Goal: Task Accomplishment & Management: Use online tool/utility

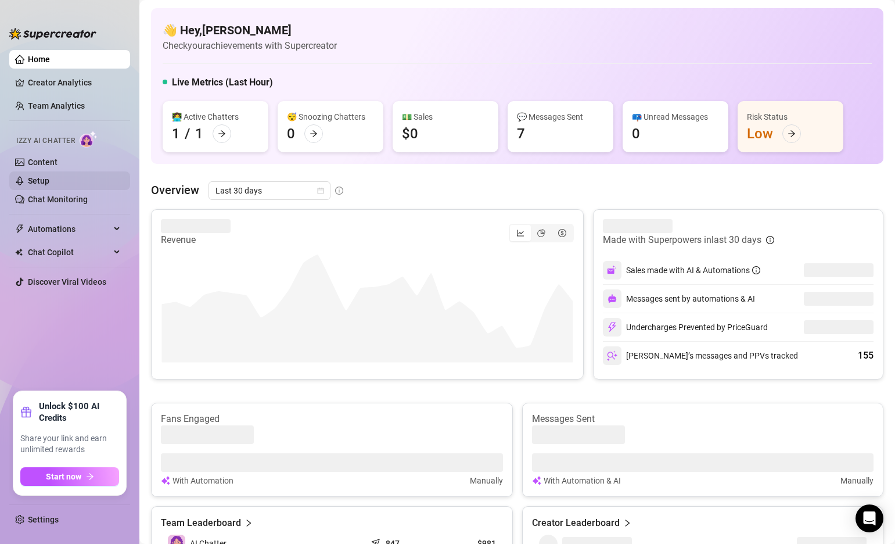
click at [49, 177] on link "Setup" at bounding box center [38, 180] width 21 height 9
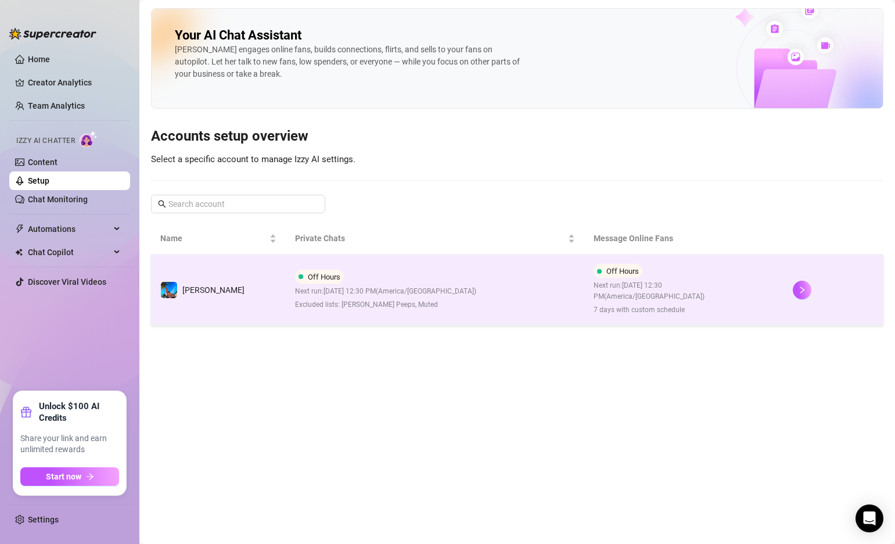
click at [498, 276] on td "Off Hours Next run: August 30, 2025 12:30 PM ( America/Chicago ) Excluded lists…" at bounding box center [435, 289] width 299 height 71
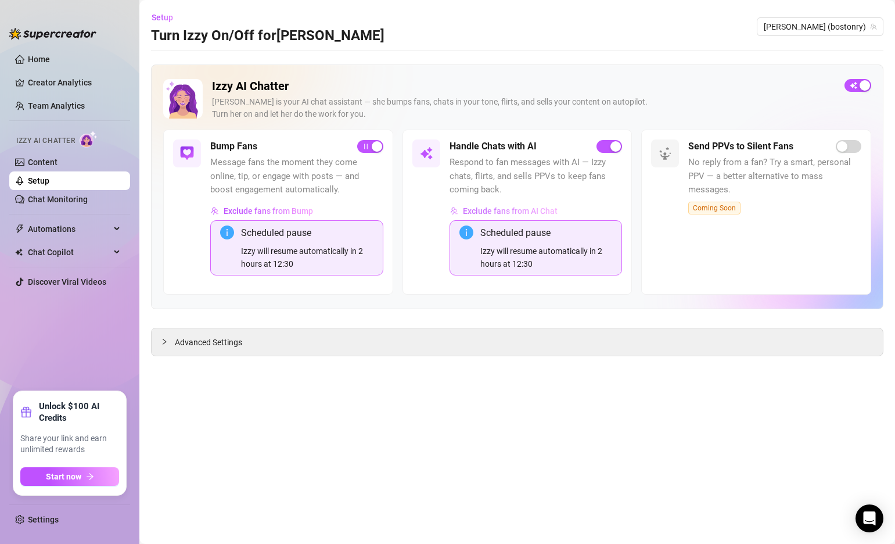
click at [522, 207] on span "Exclude fans from AI Chat" at bounding box center [510, 210] width 95 height 9
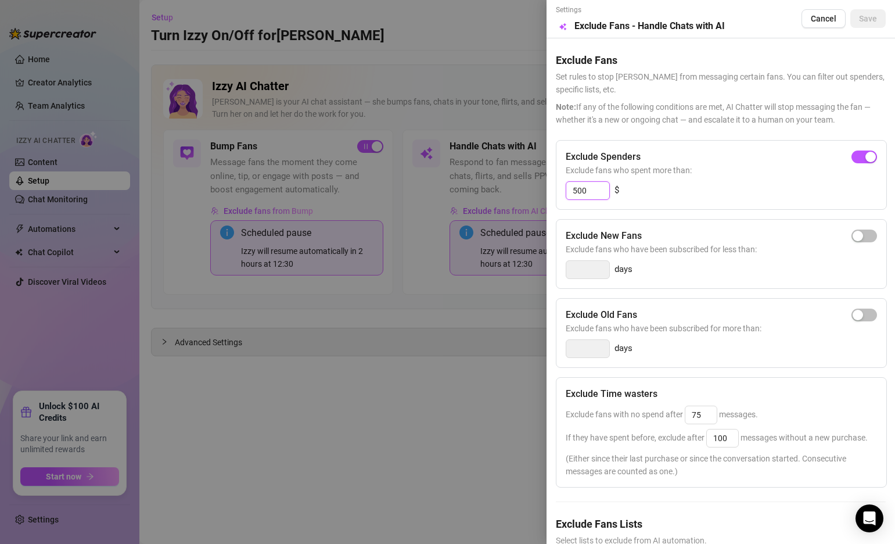
click at [593, 191] on input "500" at bounding box center [587, 190] width 43 height 17
type input "1000"
click at [705, 207] on div "Exclude Spenders Exclude fans who spent more than: 1000 $" at bounding box center [721, 175] width 331 height 70
click at [868, 19] on span "Save" at bounding box center [868, 18] width 18 height 9
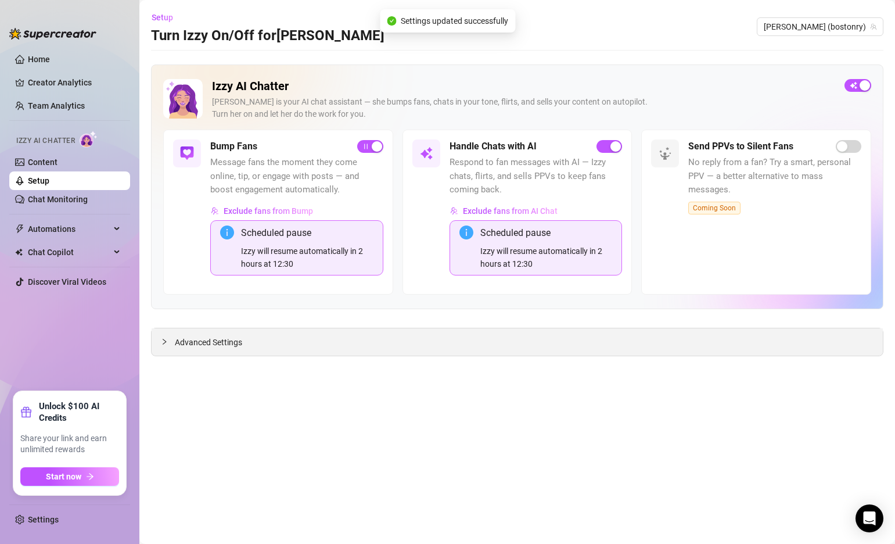
click at [161, 340] on icon "collapsed" at bounding box center [164, 341] width 7 height 7
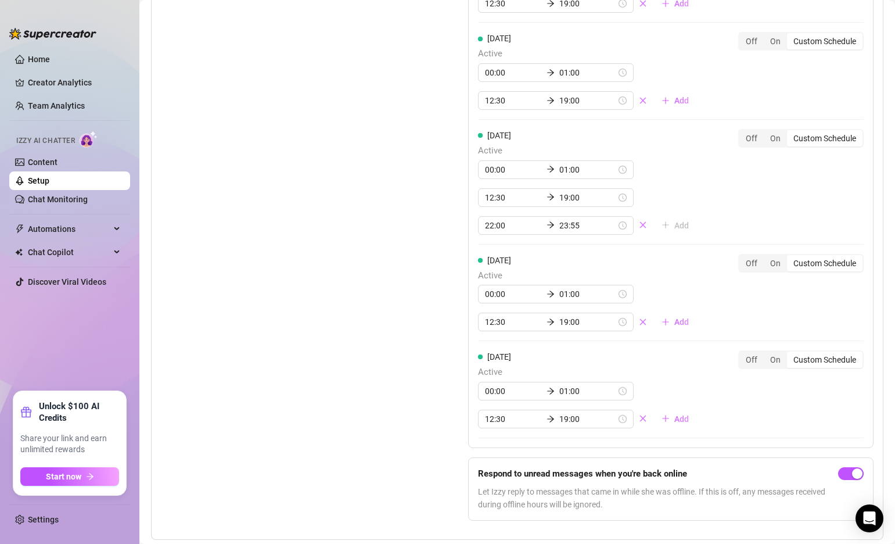
scroll to position [1395, 0]
click at [493, 315] on input "12:30" at bounding box center [513, 321] width 57 height 13
click at [493, 354] on div "10" at bounding box center [494, 353] width 28 height 16
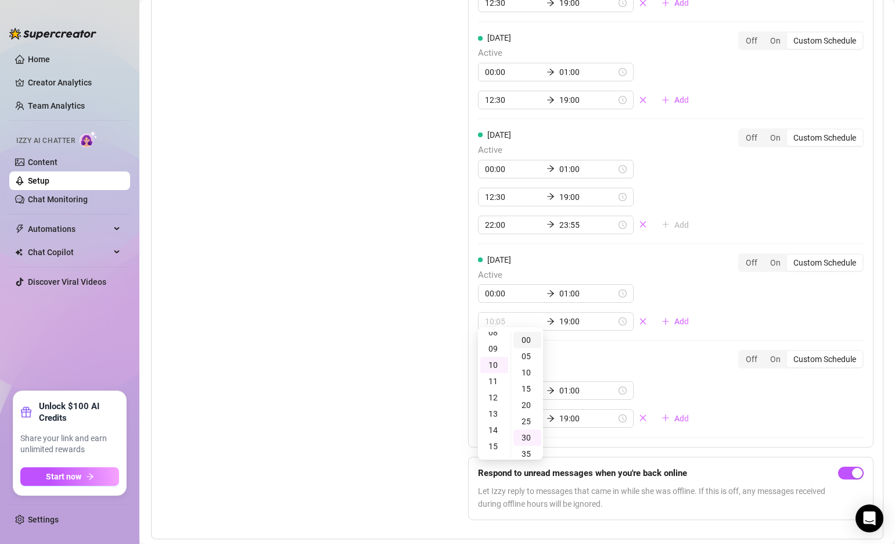
type input "10:00"
click at [527, 338] on div "00" at bounding box center [528, 340] width 28 height 16
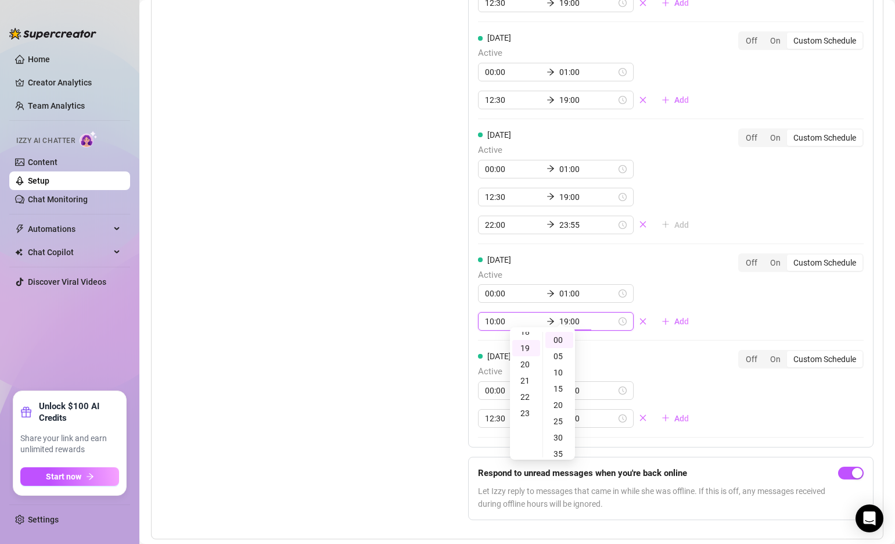
click at [559, 315] on input "19:00" at bounding box center [587, 321] width 57 height 13
click at [527, 354] on div "11" at bounding box center [526, 351] width 28 height 16
click at [560, 433] on div "30" at bounding box center [560, 437] width 28 height 16
type input "11:30"
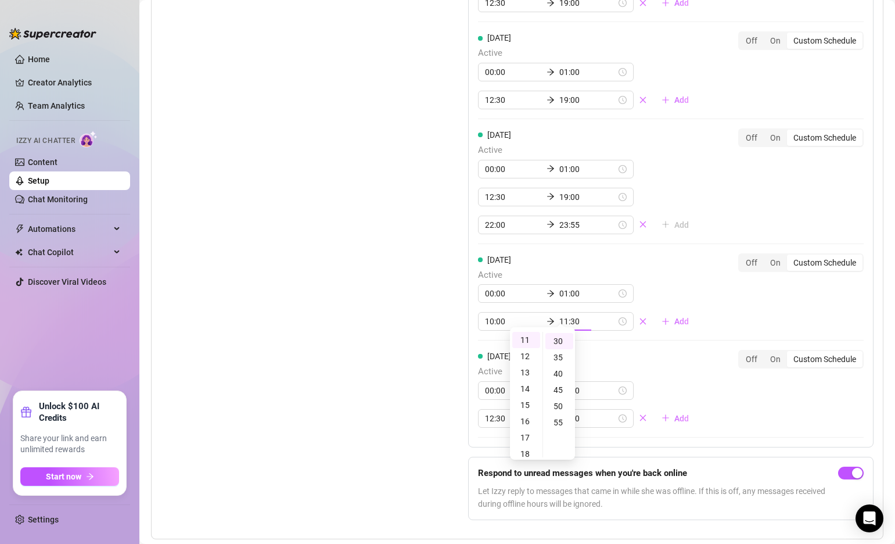
scroll to position [98, 0]
click at [645, 332] on div "Monday Active 00:00 01:00 12:30 19:00 Add Off On Custom Schedule Tuesday Active…" at bounding box center [671, 90] width 406 height 716
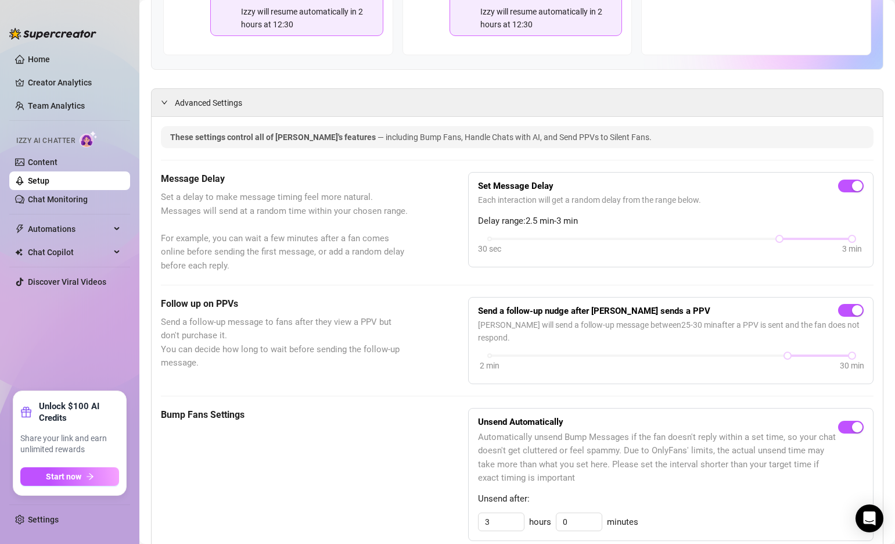
scroll to position [0, 0]
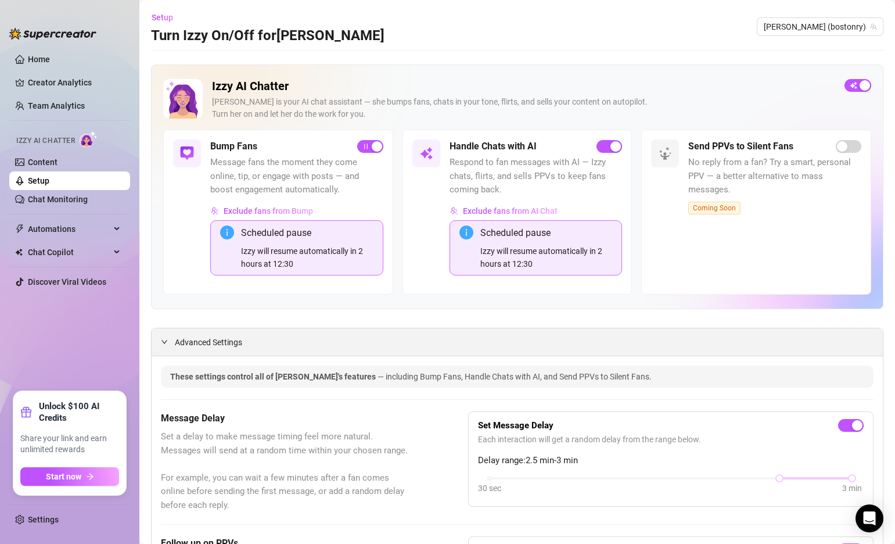
click at [167, 338] on icon "expanded" at bounding box center [164, 341] width 7 height 7
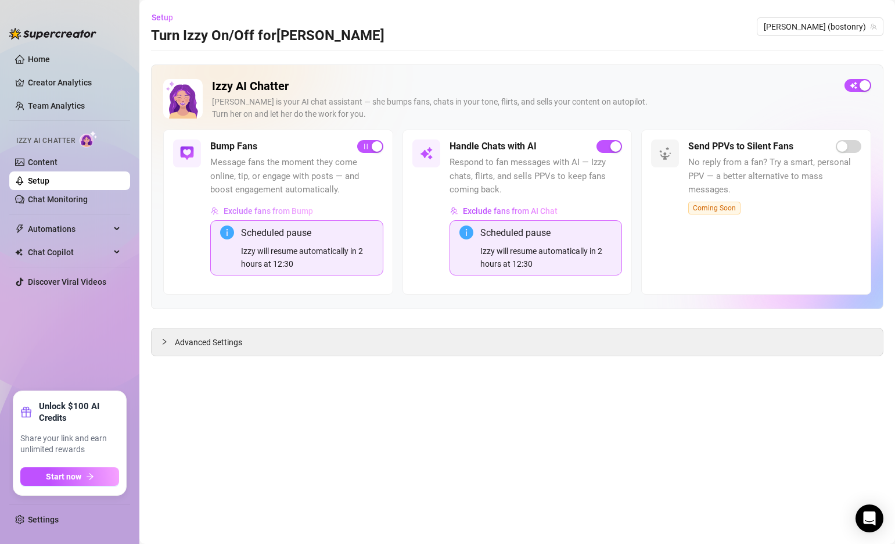
click at [264, 213] on span "Exclude fans from Bump" at bounding box center [268, 210] width 89 height 9
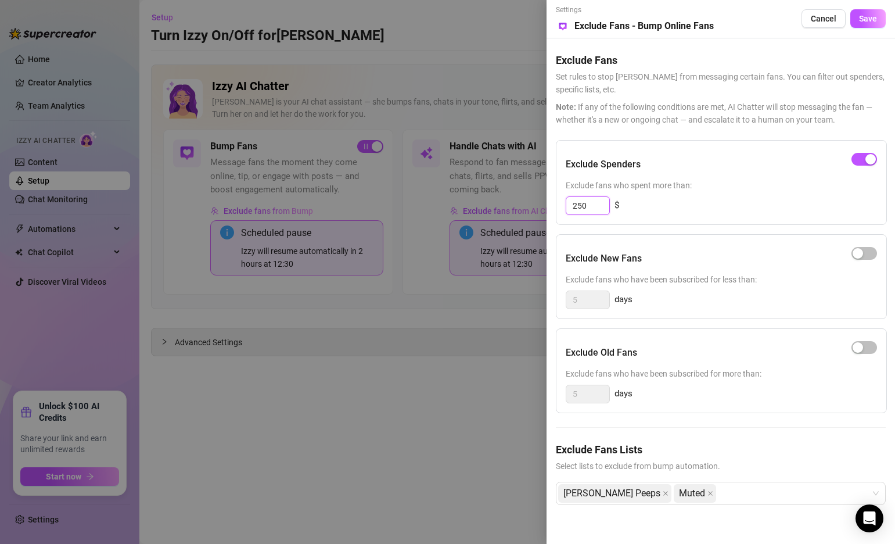
click at [590, 210] on input "250" at bounding box center [587, 205] width 43 height 17
type input "500"
click at [864, 16] on span "Save" at bounding box center [868, 18] width 18 height 9
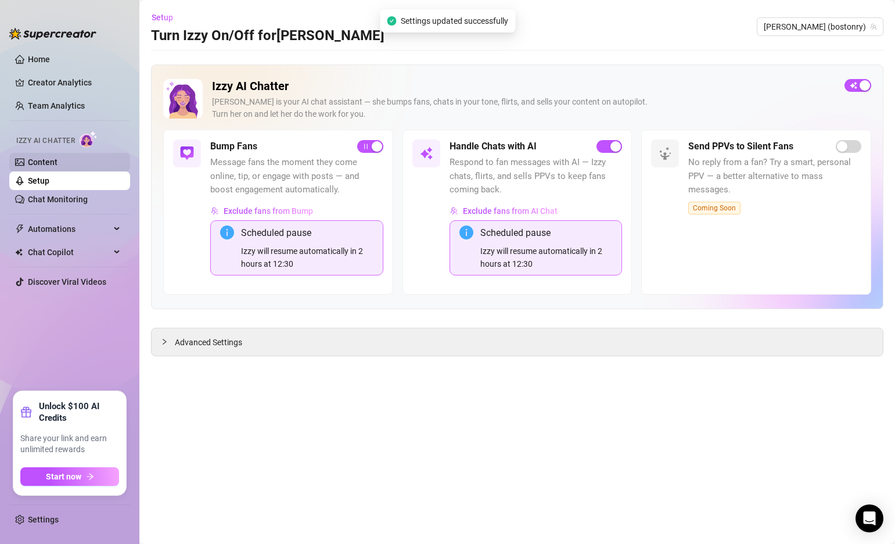
click at [41, 164] on link "Content" at bounding box center [43, 161] width 30 height 9
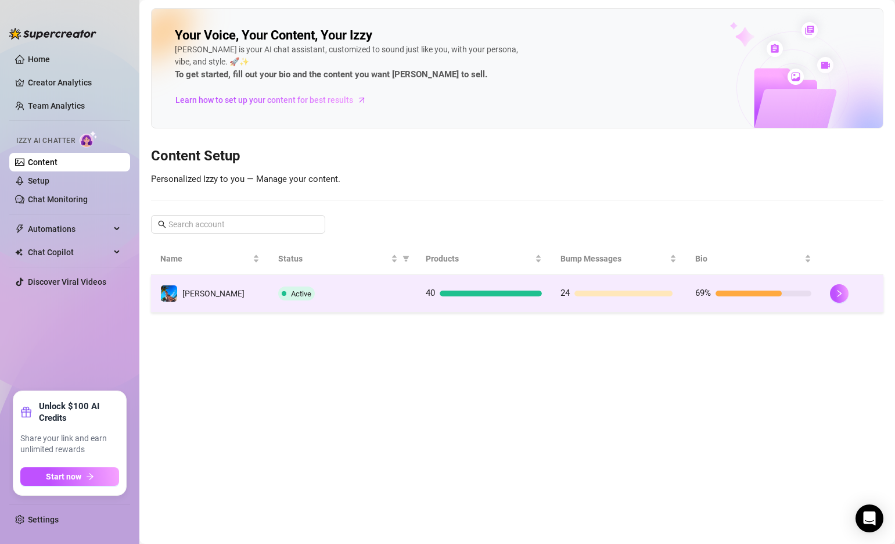
click at [242, 290] on td "[PERSON_NAME]" at bounding box center [210, 294] width 118 height 38
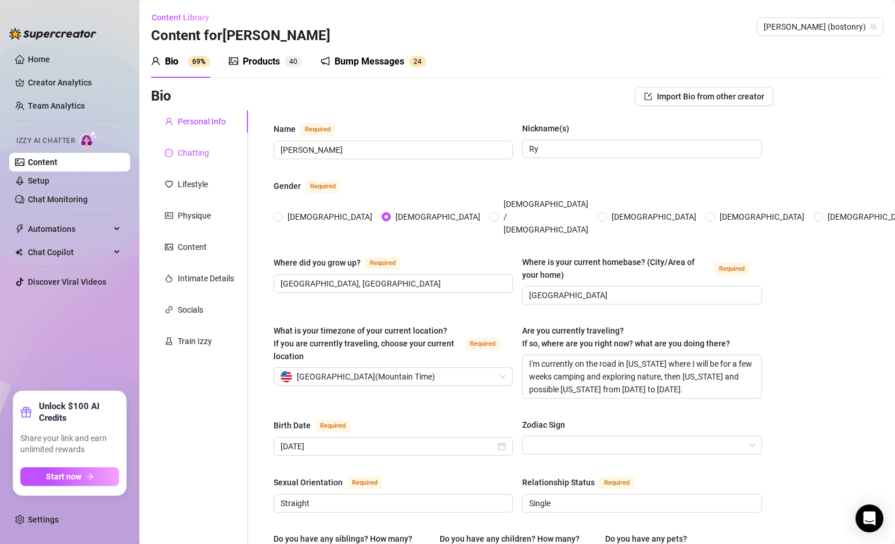
click at [193, 150] on div "Chatting" at bounding box center [193, 152] width 31 height 13
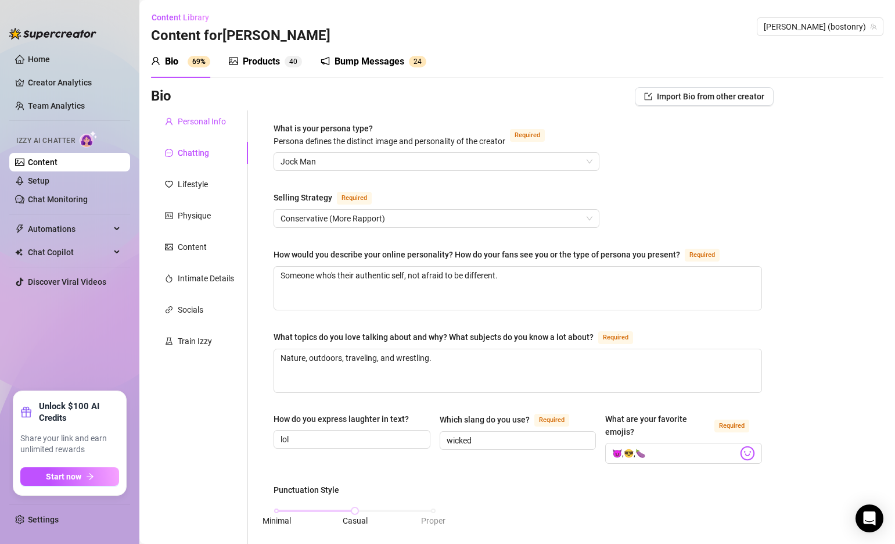
click at [189, 123] on div "Personal Info" at bounding box center [202, 121] width 48 height 13
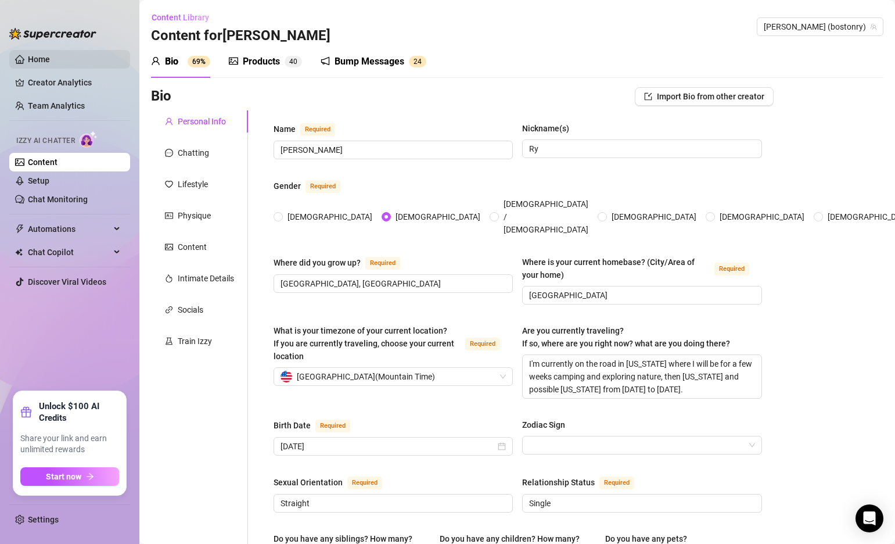
click at [44, 56] on link "Home" at bounding box center [39, 59] width 22 height 9
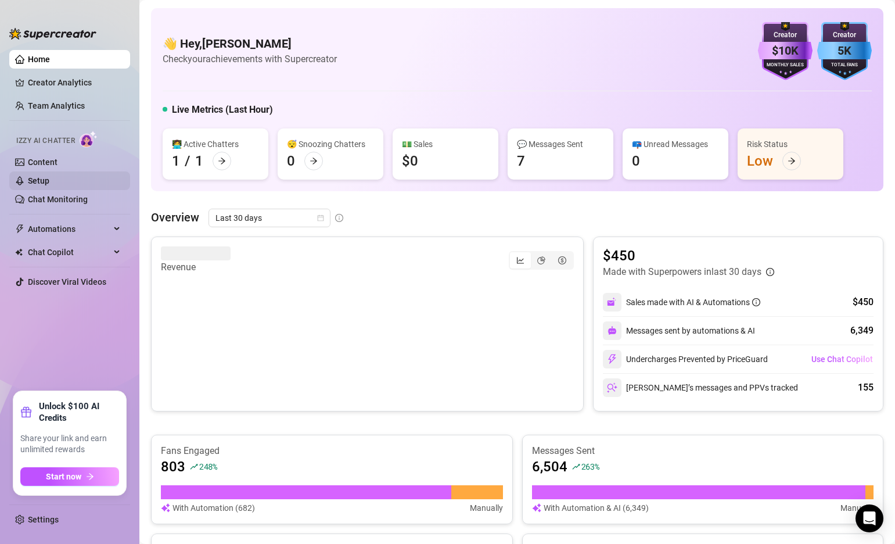
click at [49, 181] on link "Setup" at bounding box center [38, 180] width 21 height 9
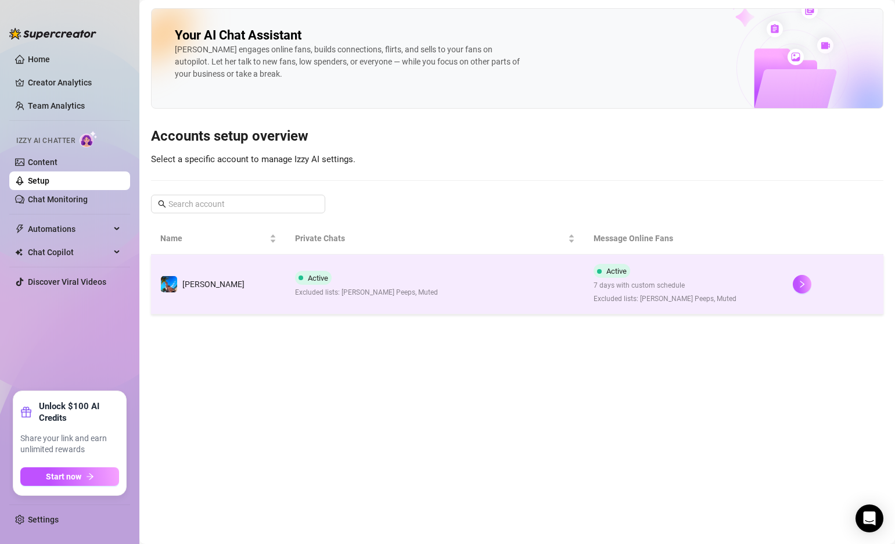
click at [504, 286] on td "Active Excluded lists: [PERSON_NAME] Peeps, Muted" at bounding box center [435, 284] width 299 height 60
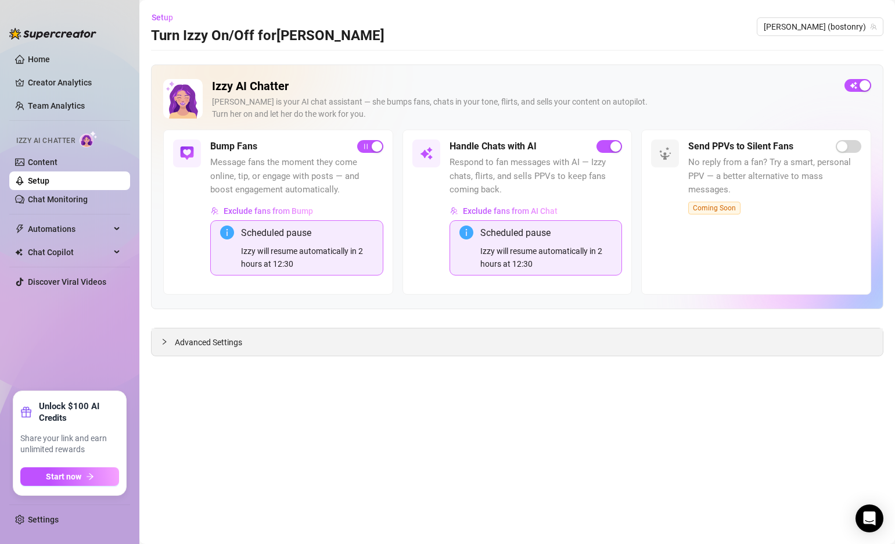
click at [192, 342] on span "Advanced Settings" at bounding box center [208, 342] width 67 height 13
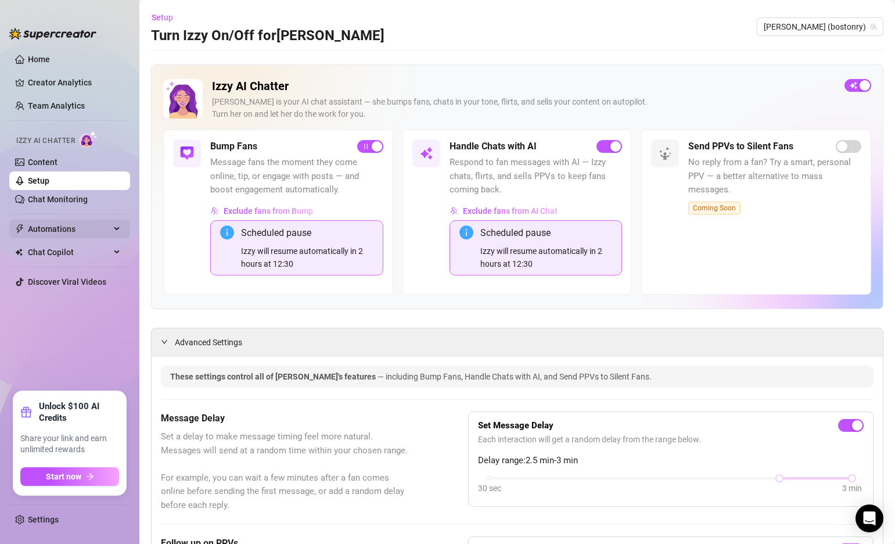
click at [67, 227] on span "Automations" at bounding box center [69, 229] width 83 height 19
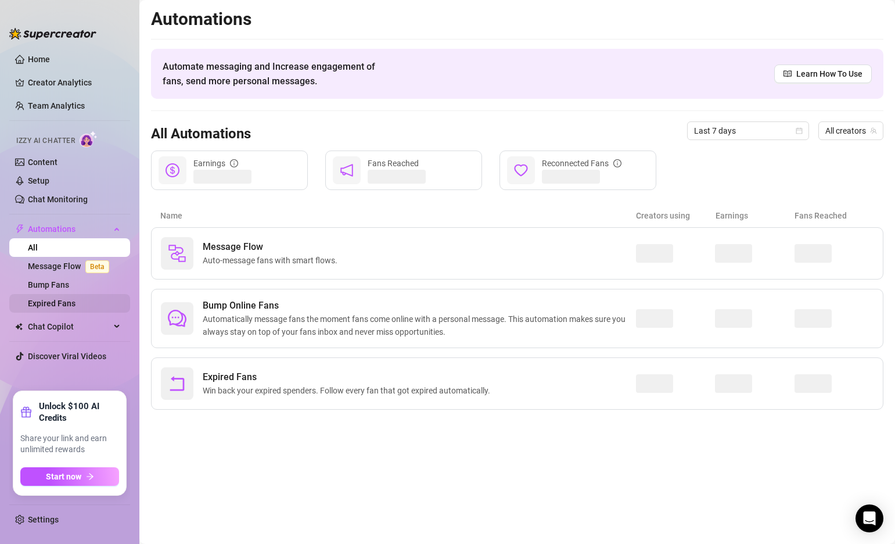
click at [55, 299] on link "Expired Fans" at bounding box center [52, 303] width 48 height 9
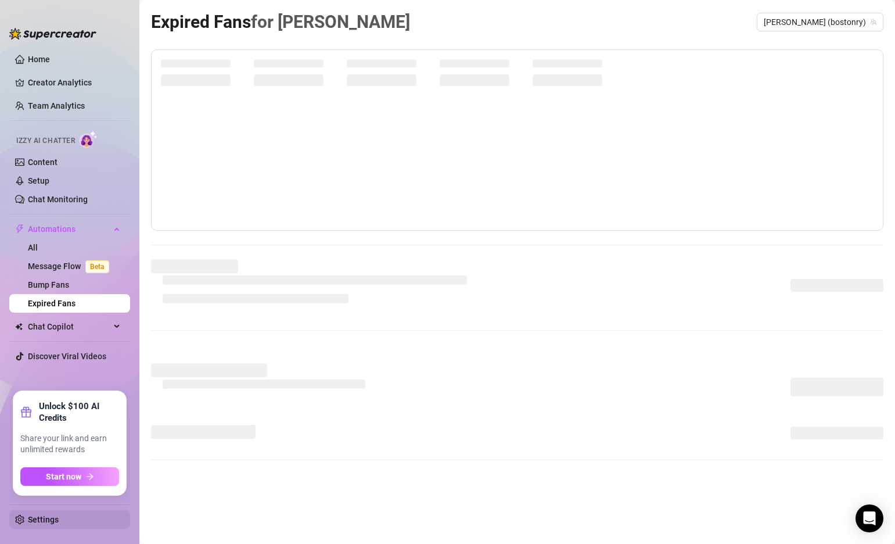
click at [34, 518] on link "Settings" at bounding box center [43, 519] width 31 height 9
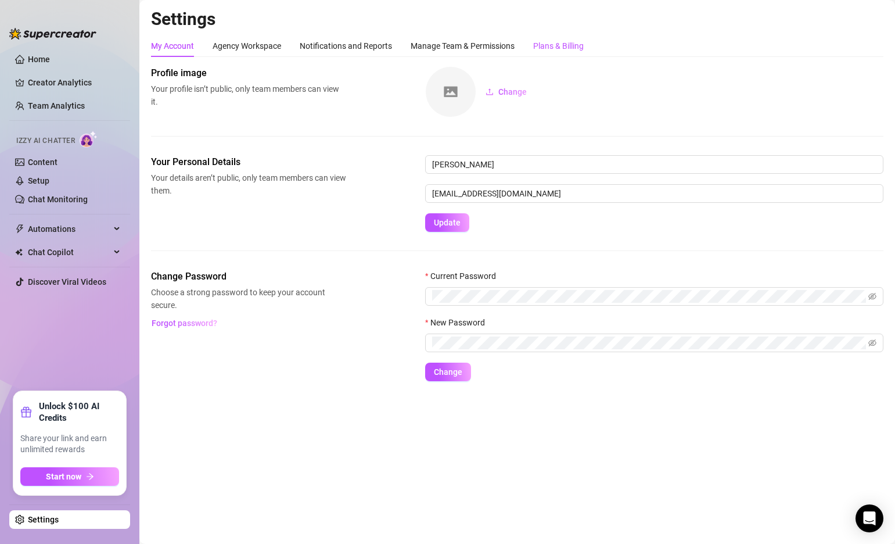
click at [558, 40] on div "Plans & Billing" at bounding box center [558, 46] width 51 height 13
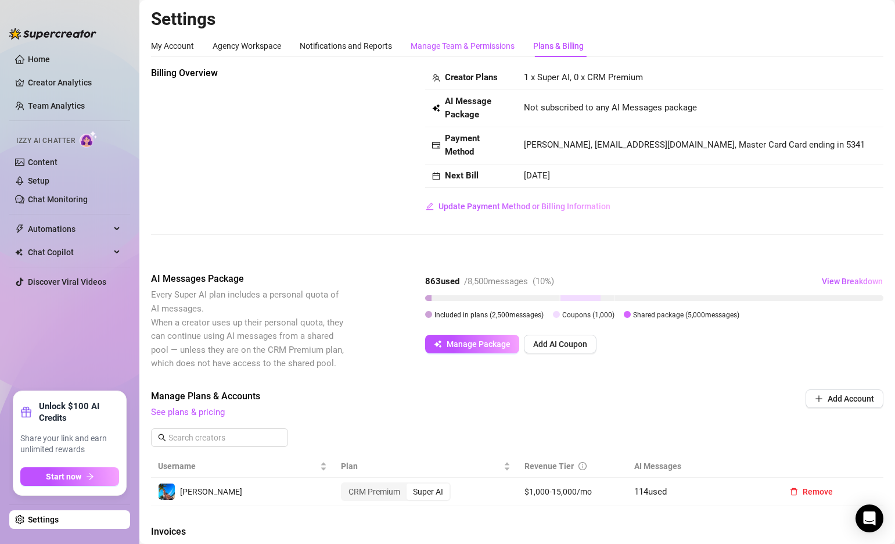
click at [488, 42] on div "Manage Team & Permissions" at bounding box center [463, 46] width 104 height 13
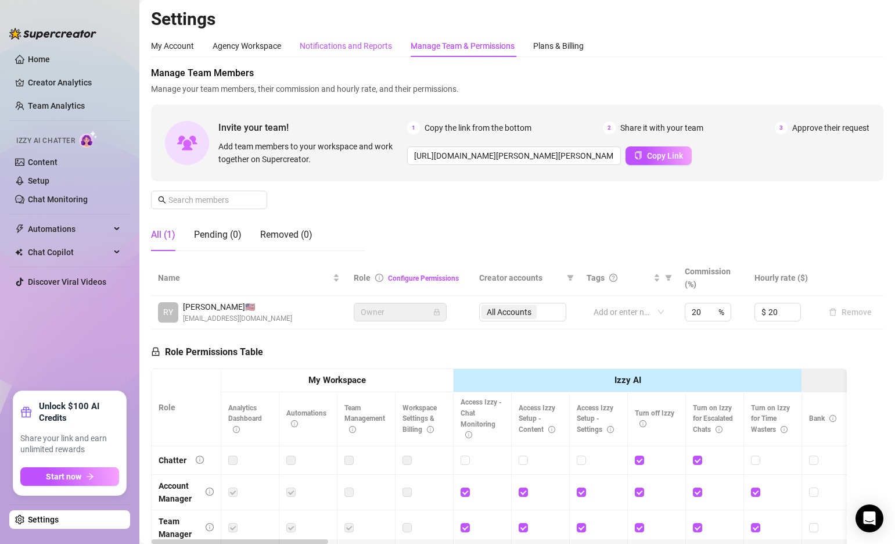
click at [353, 44] on div "Notifications and Reports" at bounding box center [346, 46] width 92 height 13
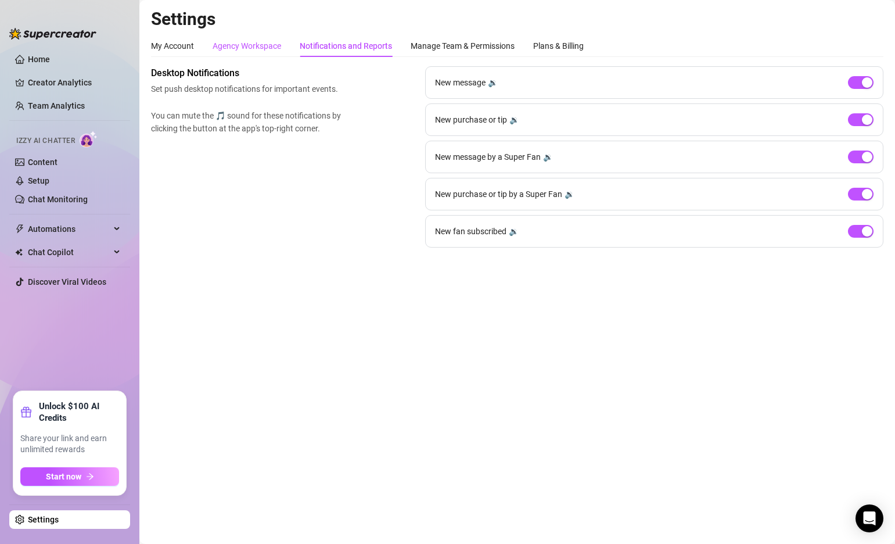
click at [253, 45] on div "Agency Workspace" at bounding box center [247, 46] width 69 height 13
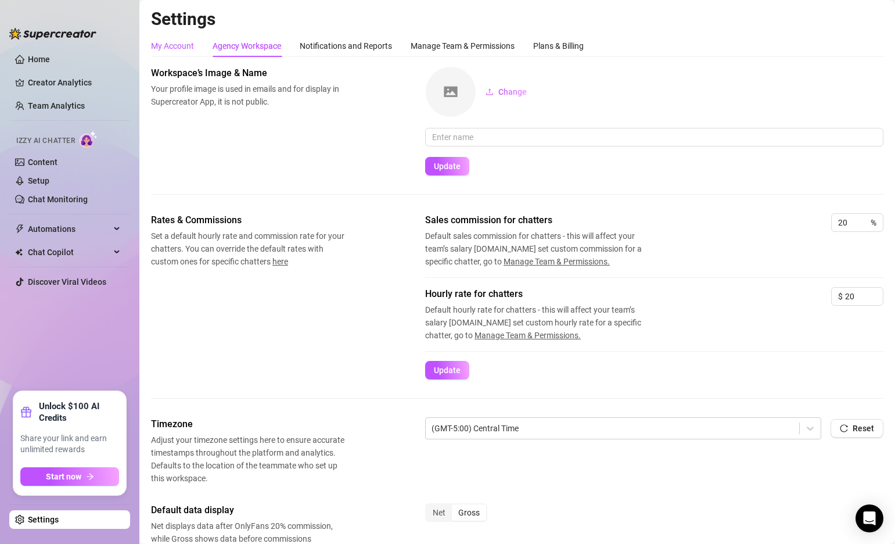
click at [177, 41] on div "My Account" at bounding box center [172, 46] width 43 height 13
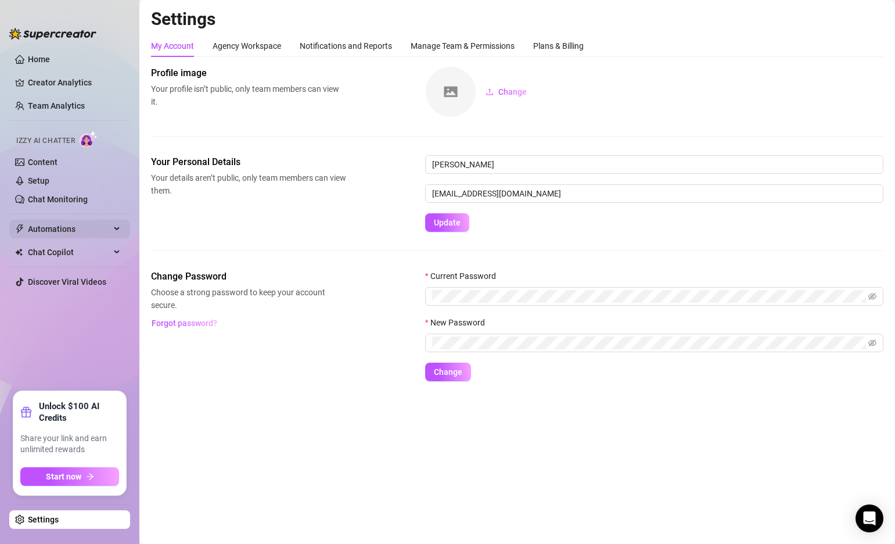
click at [71, 229] on span "Automations" at bounding box center [69, 229] width 83 height 19
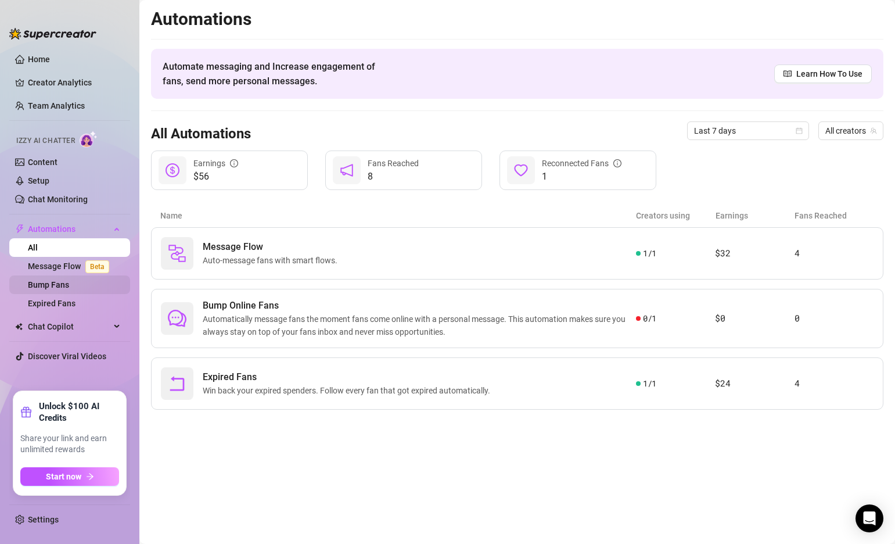
click at [59, 285] on link "Bump Fans" at bounding box center [48, 284] width 41 height 9
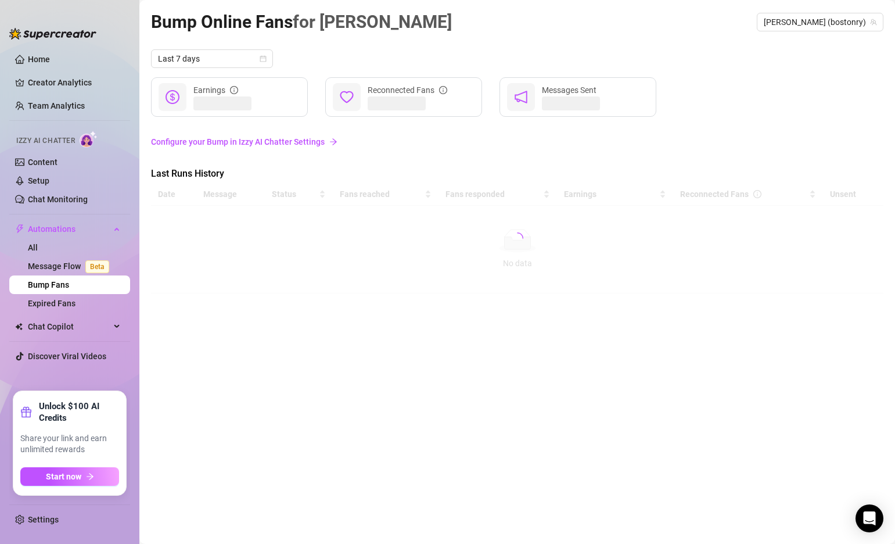
click at [299, 132] on link "Configure your Bump in Izzy AI Chatter Settings" at bounding box center [517, 142] width 733 height 22
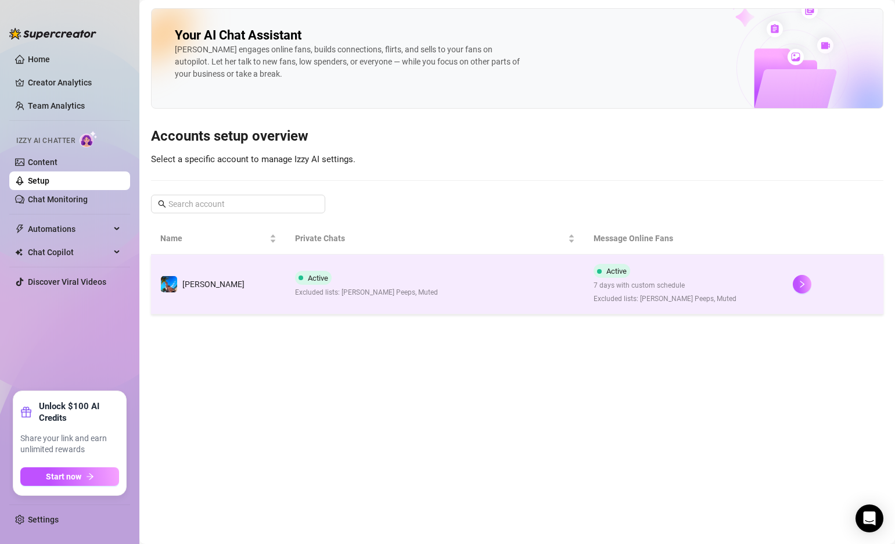
click at [432, 291] on td "Active Excluded lists: [PERSON_NAME] Peeps, Muted" at bounding box center [435, 284] width 299 height 60
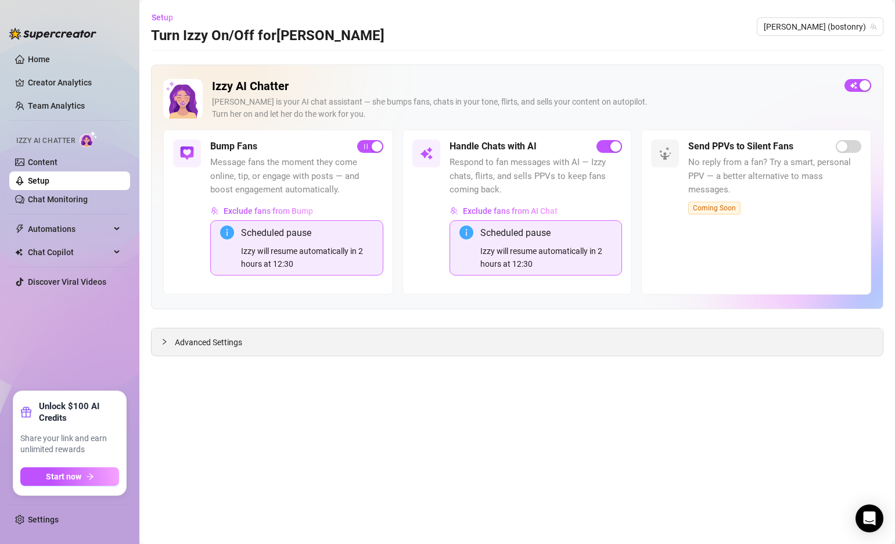
click at [164, 343] on icon "collapsed" at bounding box center [164, 341] width 7 height 7
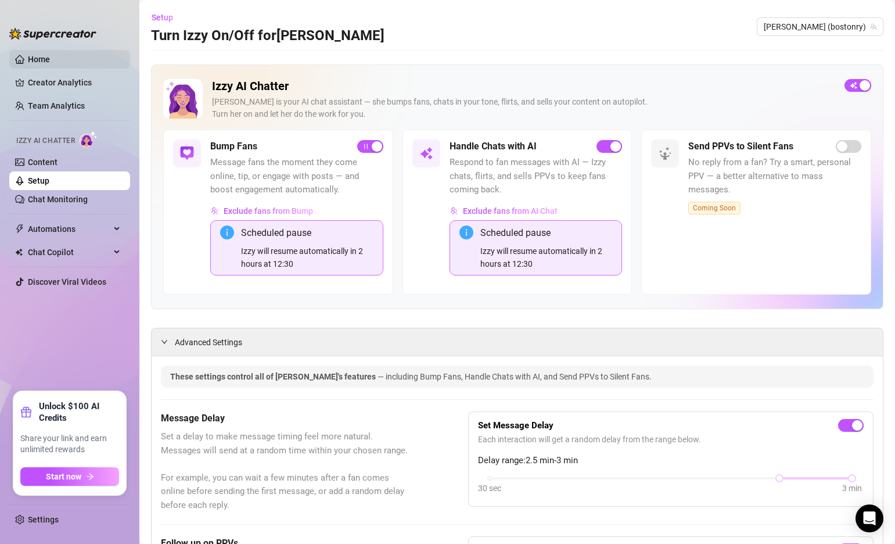
click at [50, 55] on link "Home" at bounding box center [39, 59] width 22 height 9
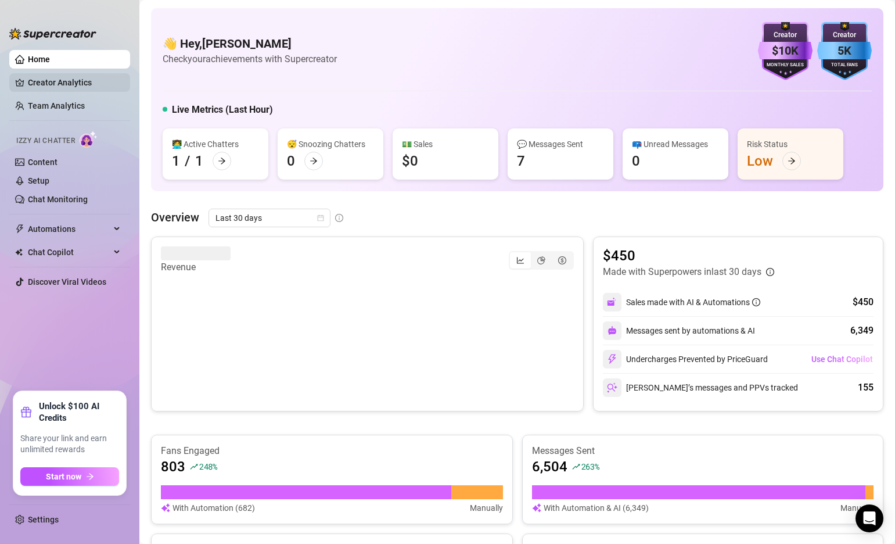
click at [65, 91] on link "Creator Analytics" at bounding box center [74, 82] width 93 height 19
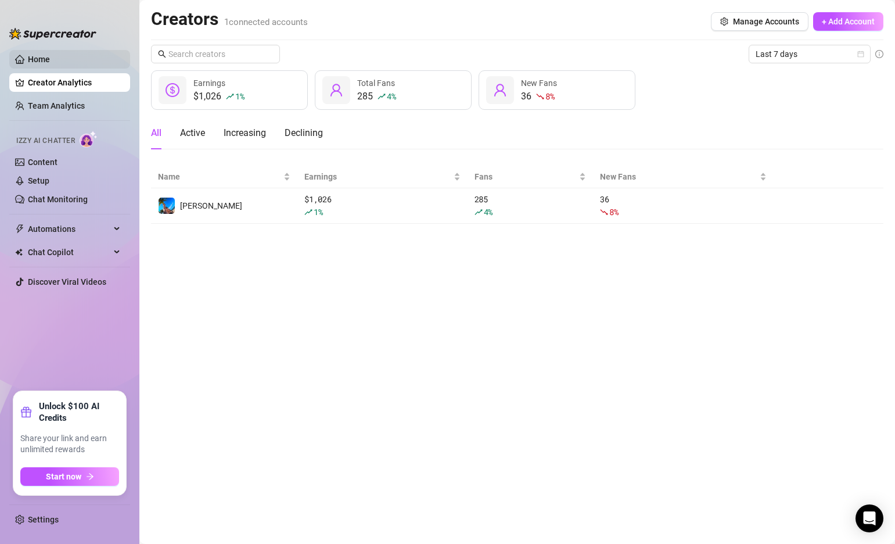
click at [50, 62] on link "Home" at bounding box center [39, 59] width 22 height 9
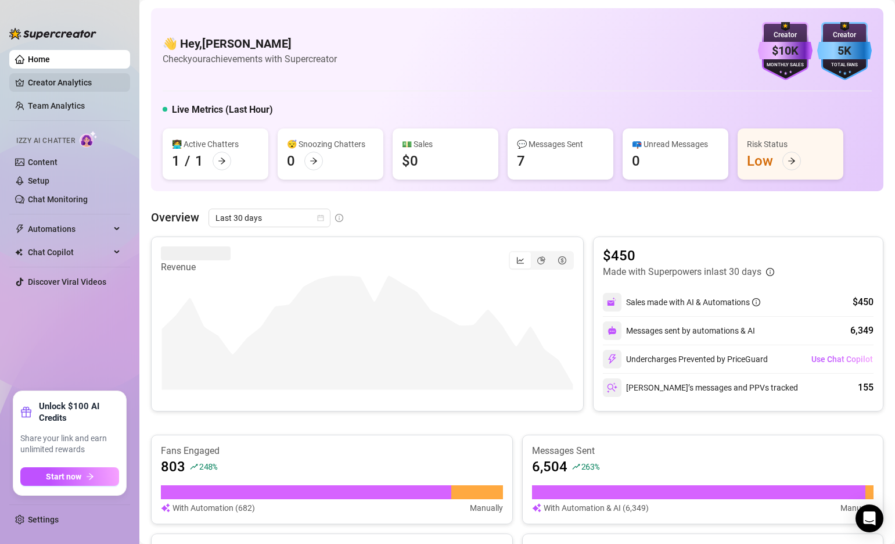
click at [52, 81] on link "Creator Analytics" at bounding box center [74, 82] width 93 height 19
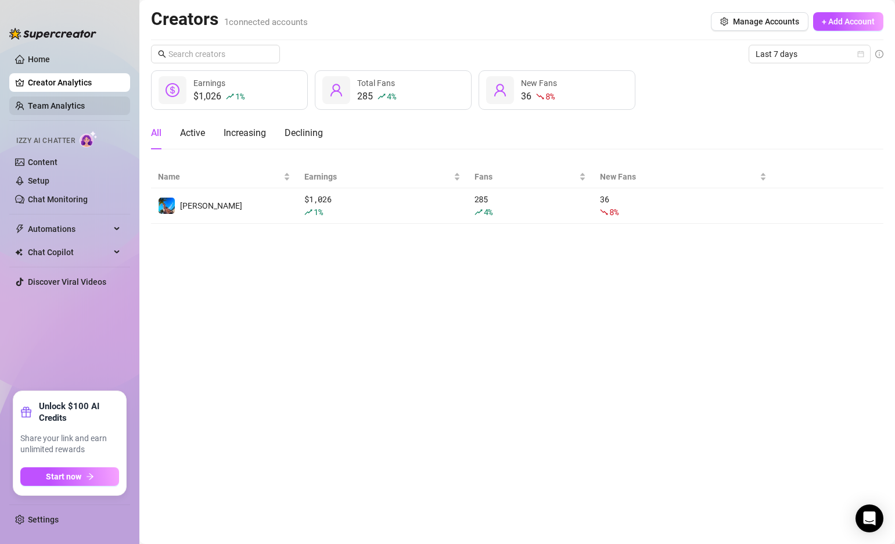
click at [53, 109] on link "Team Analytics" at bounding box center [56, 105] width 57 height 9
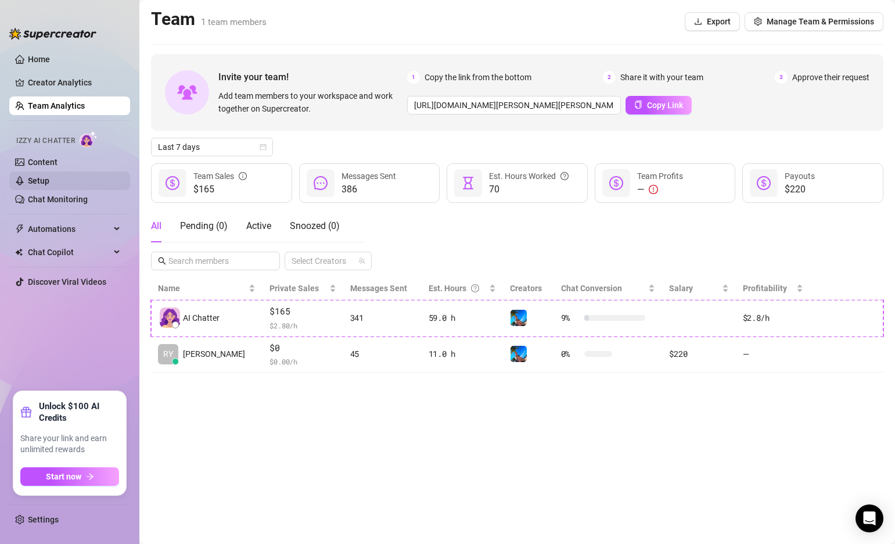
click at [48, 185] on link "Setup" at bounding box center [38, 180] width 21 height 9
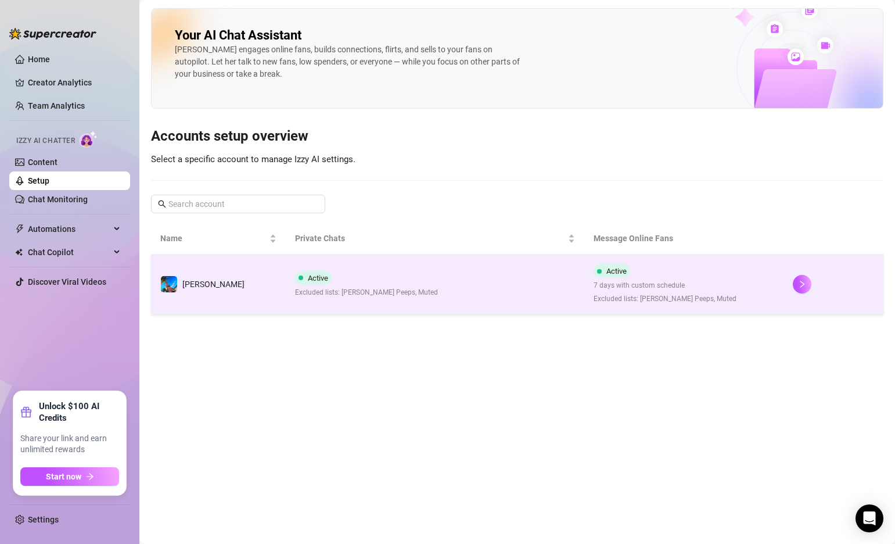
click at [478, 284] on td "Active Excluded lists: [PERSON_NAME] Peeps, Muted" at bounding box center [435, 284] width 299 height 60
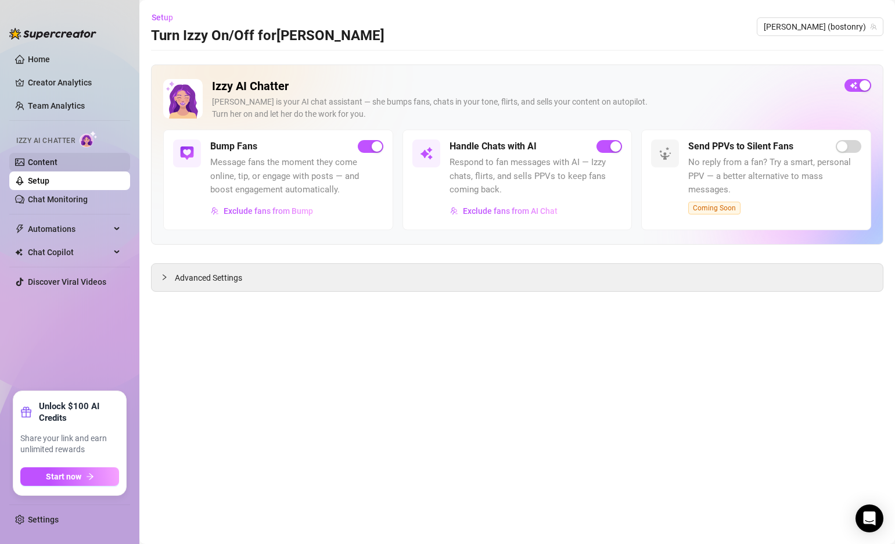
click at [58, 163] on link "Content" at bounding box center [43, 161] width 30 height 9
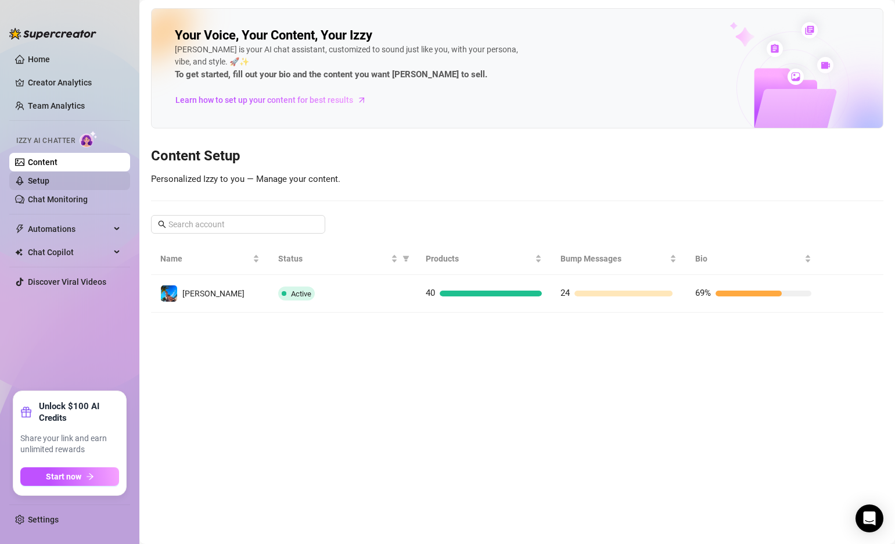
click at [49, 180] on link "Setup" at bounding box center [38, 180] width 21 height 9
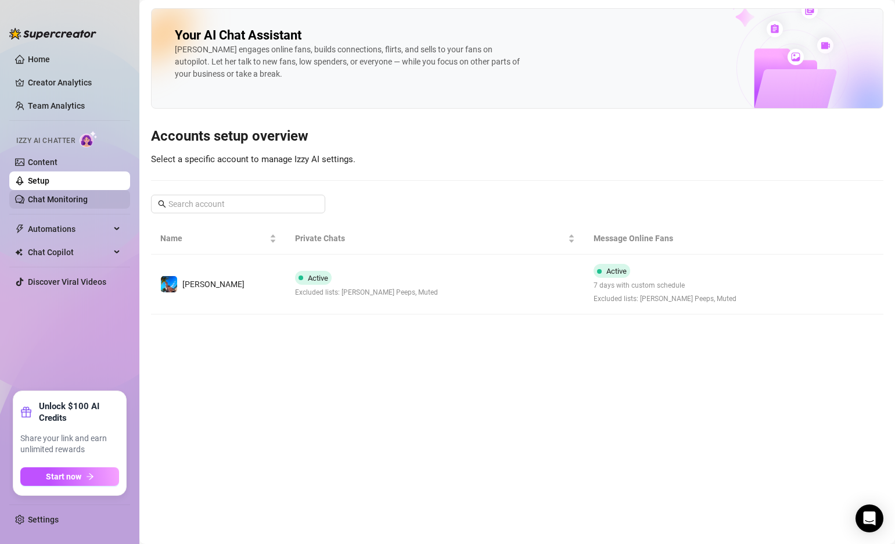
click at [58, 195] on link "Chat Monitoring" at bounding box center [58, 199] width 60 height 9
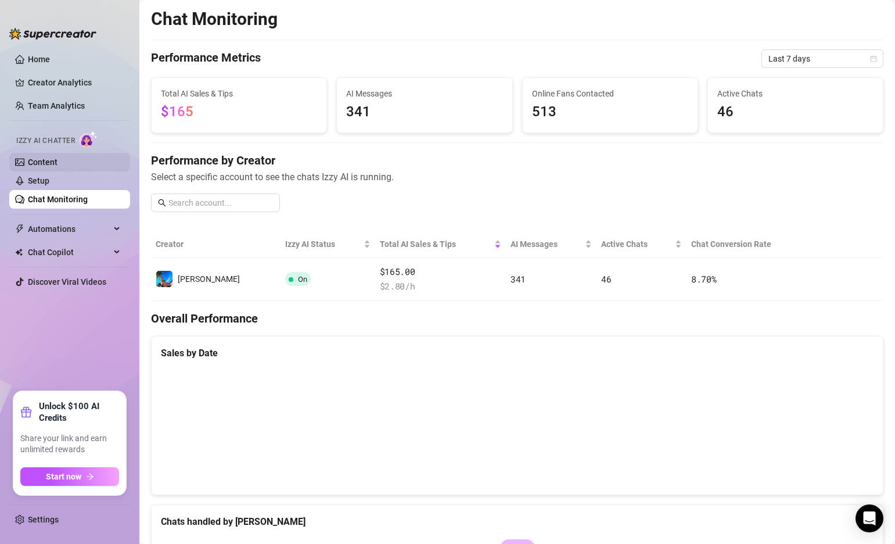
click at [55, 165] on link "Content" at bounding box center [43, 161] width 30 height 9
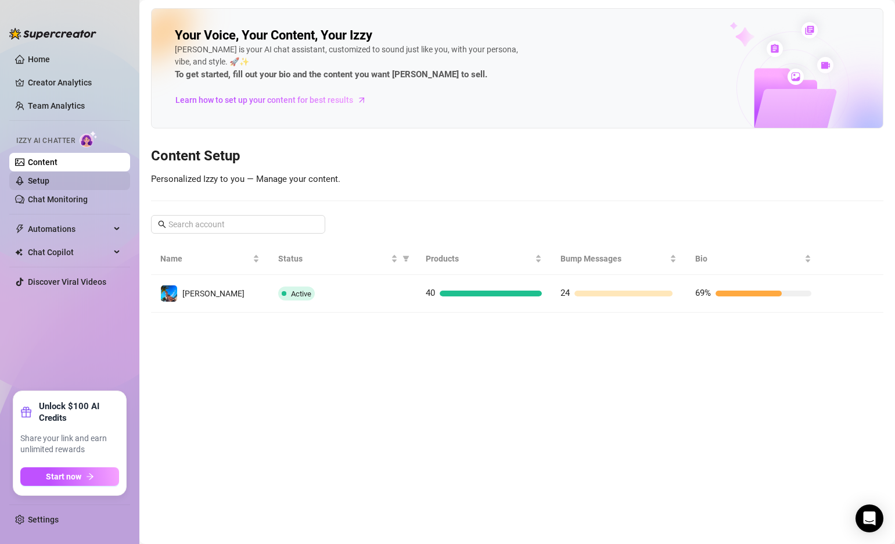
click at [48, 178] on link "Setup" at bounding box center [38, 180] width 21 height 9
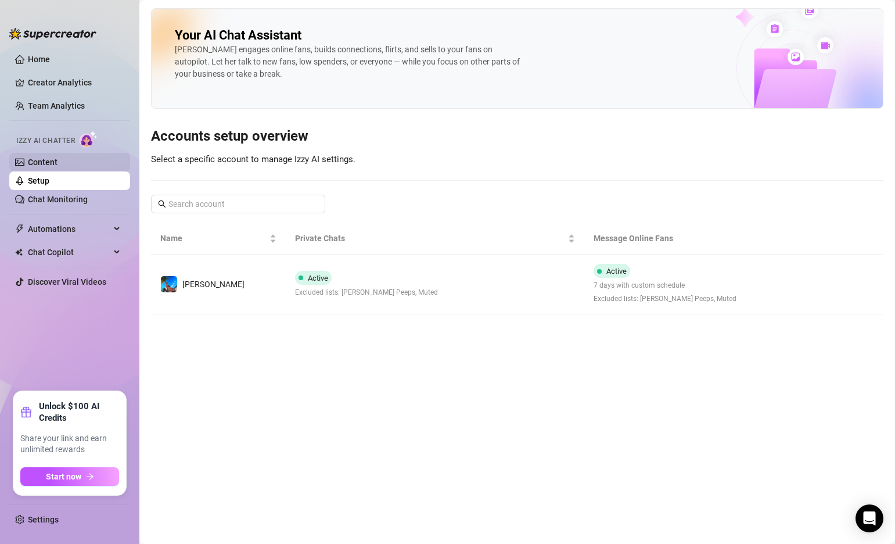
click at [42, 162] on link "Content" at bounding box center [43, 161] width 30 height 9
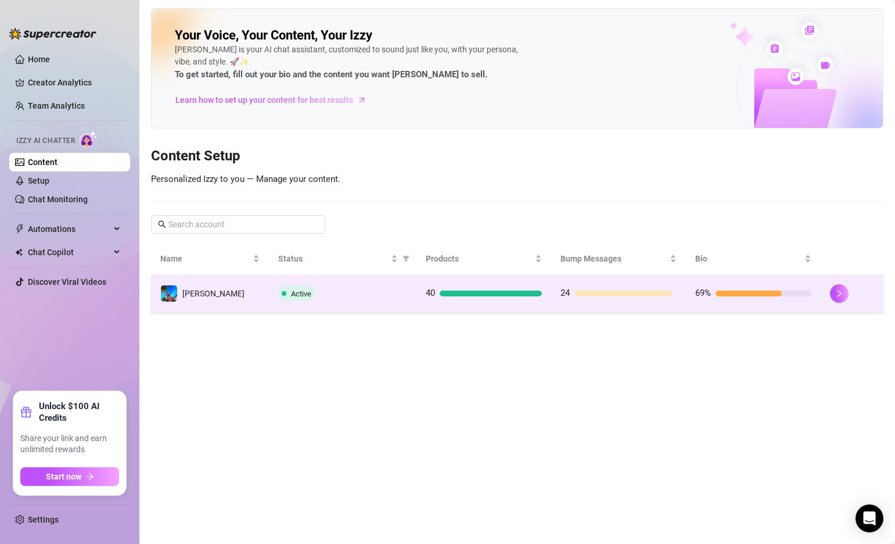
click at [379, 300] on td "Active" at bounding box center [343, 294] width 148 height 38
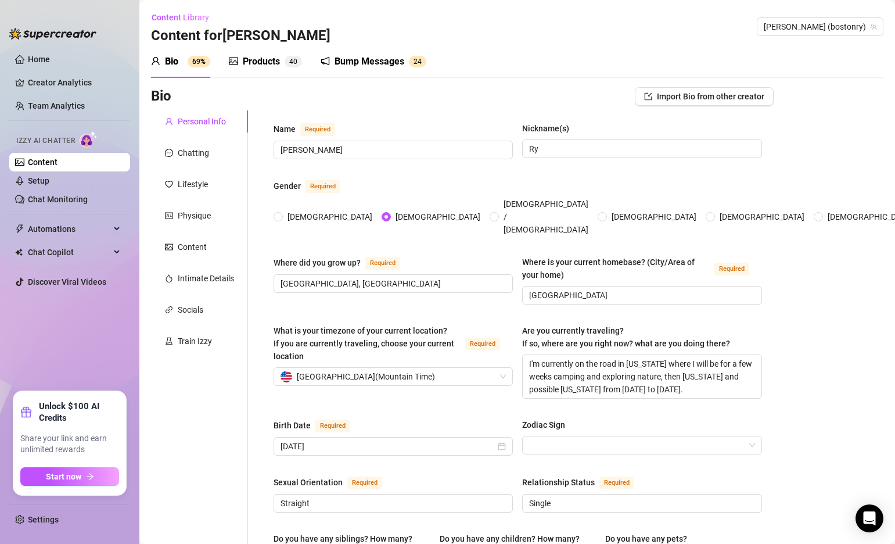
click at [369, 56] on div "Bump Messages" at bounding box center [370, 62] width 70 height 14
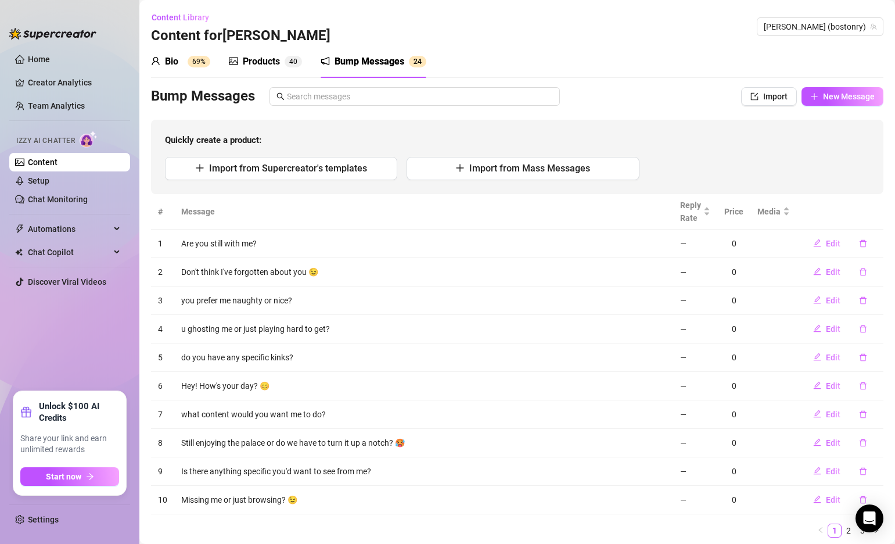
click at [841, 86] on div "Bio 69% Products 4 0 Bump Messages 2 4 Bio Import Bio from other creator Person…" at bounding box center [517, 295] width 733 height 501
click at [839, 92] on span "New Message" at bounding box center [849, 96] width 52 height 9
type textarea "Type your message here..."
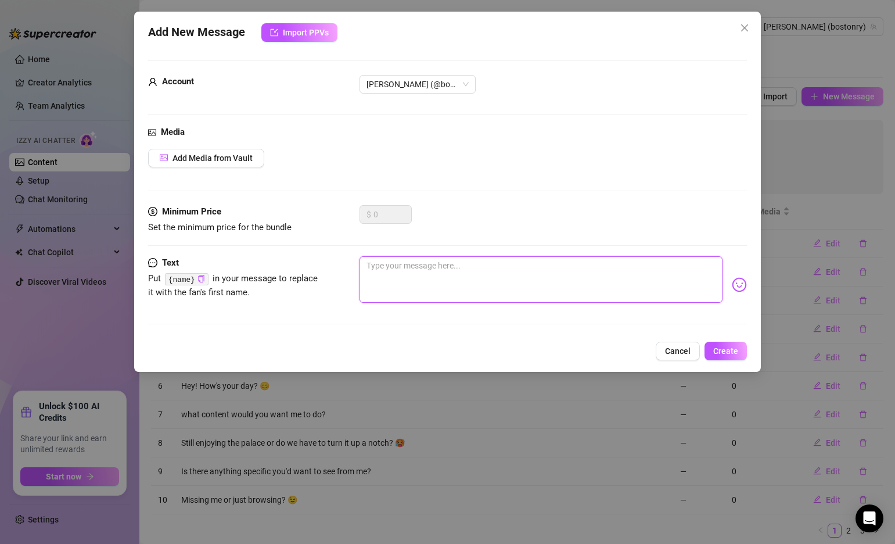
click at [449, 281] on textarea at bounding box center [541, 279] width 363 height 46
type textarea "H"
type textarea "Type your message here..."
type textarea "Y"
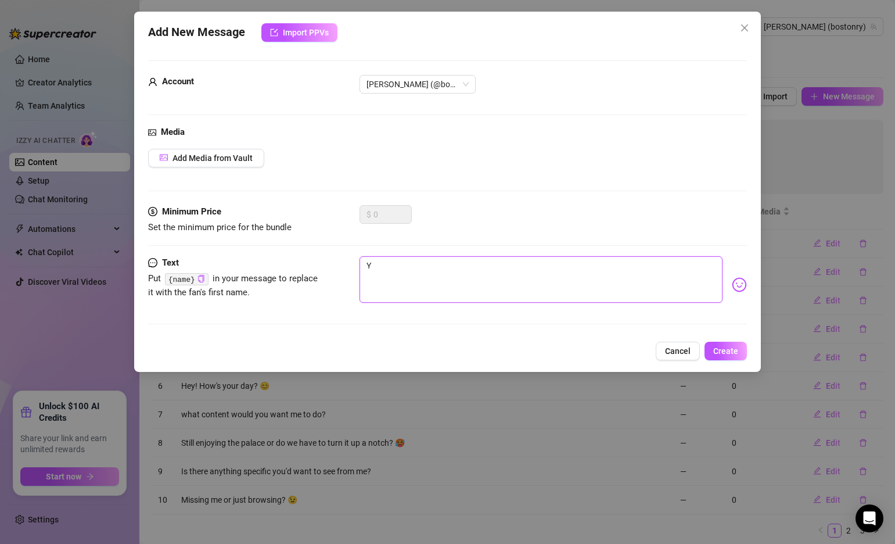
type textarea "Yo"
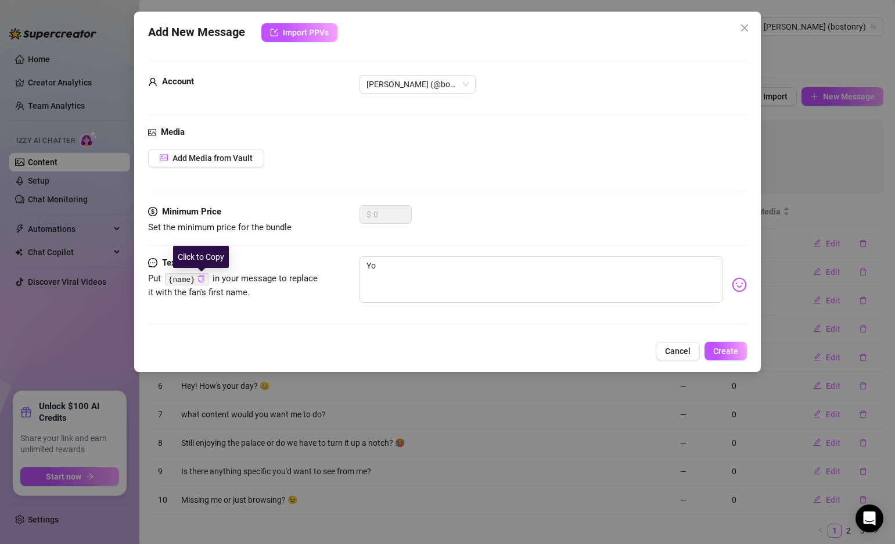
click at [202, 278] on icon "copy" at bounding box center [202, 279] width 8 height 8
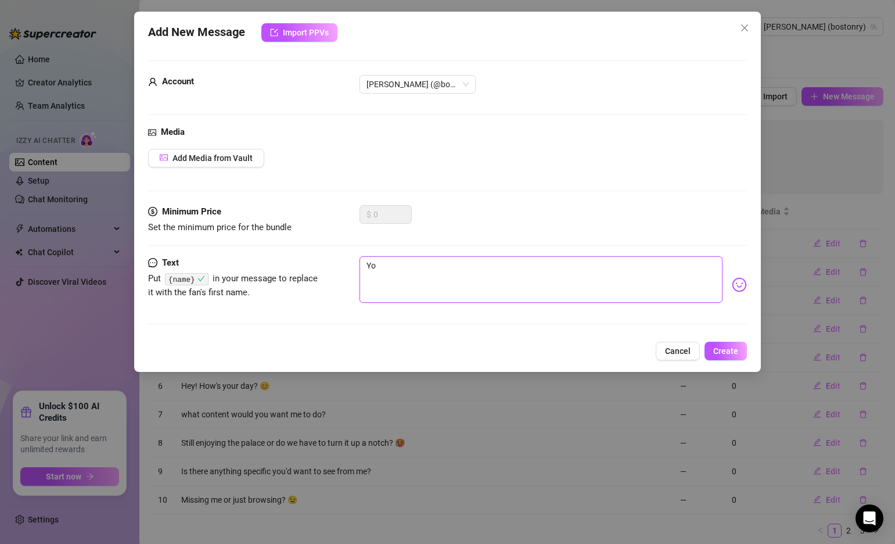
click at [431, 267] on textarea "Yo" at bounding box center [541, 279] width 363 height 46
paste textarea "{name}"
type textarea "Yo {name}"
type textarea "Yo {name},"
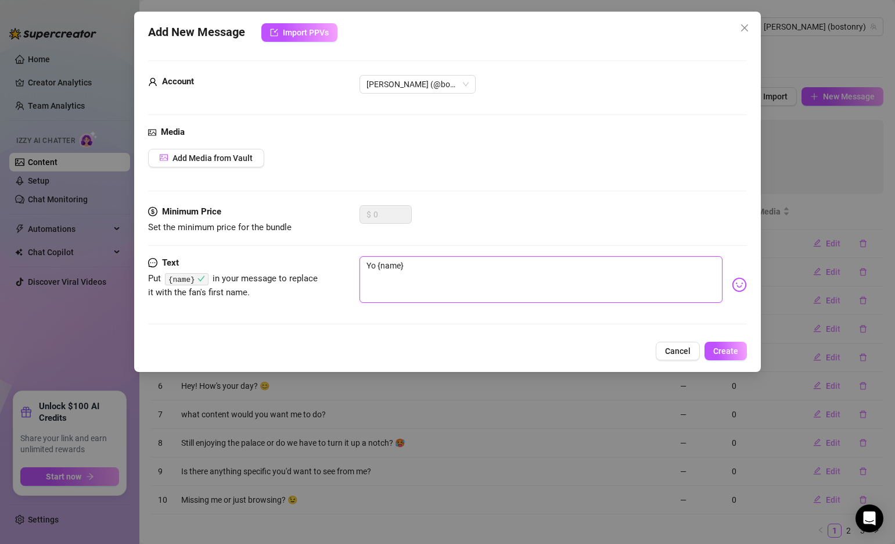
type textarea "Yo {name},"
type textarea "Yo {name}, h"
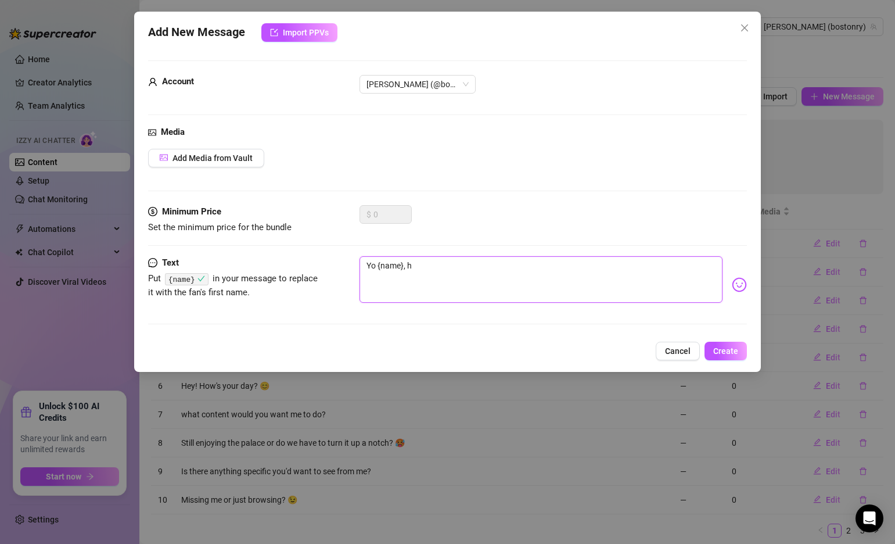
type textarea "Yo {name}, ho"
type textarea "Yo {name}, how"
type textarea "Yo {name}, how'"
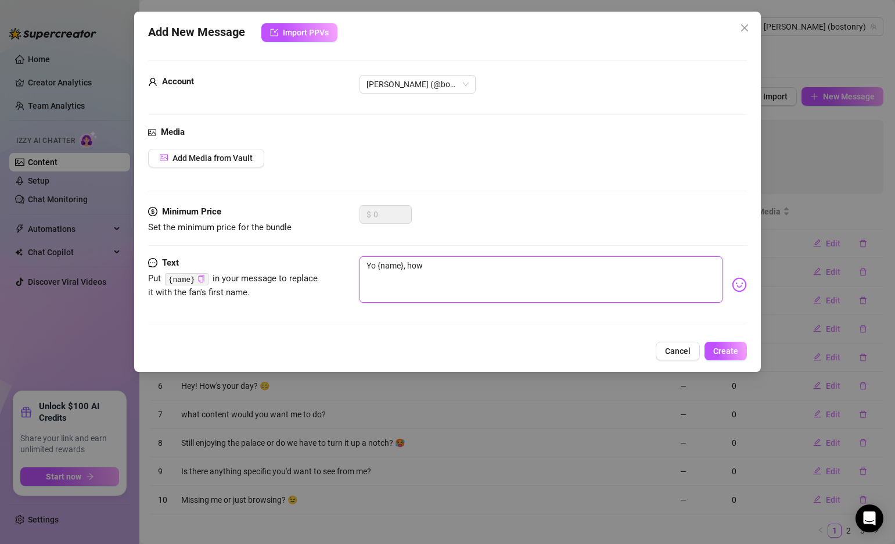
type textarea "Yo {name}, how'"
type textarea "Yo {name}, how's"
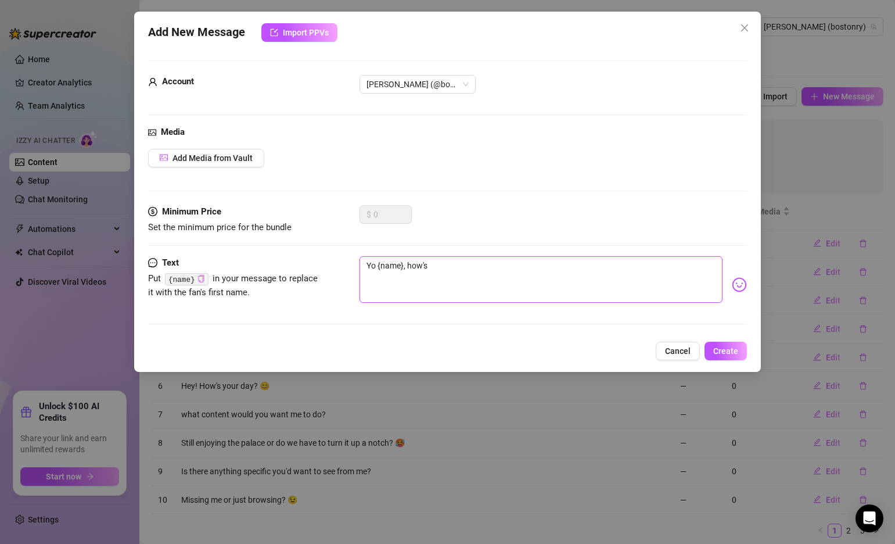
type textarea "Yo {name}, how's o"
type textarea "Yo {name}, how's"
type textarea "Yo {name}, how's y"
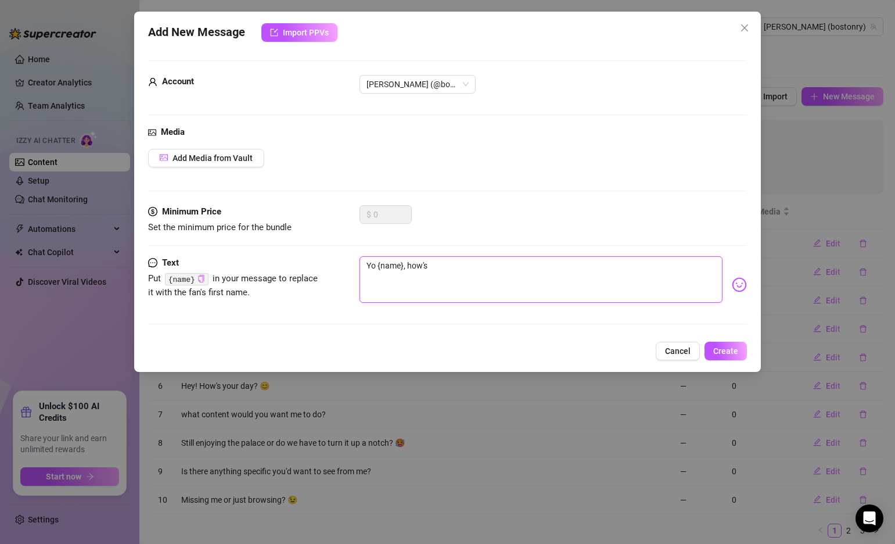
type textarea "Yo {name}, how's y"
type textarea "Yo {name}, how's yo"
type textarea "Yo {name}, how's you"
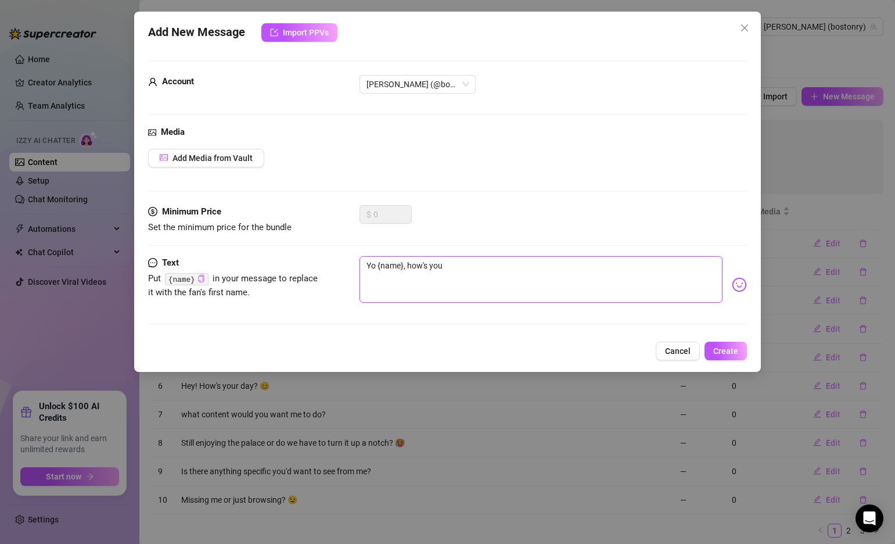
type textarea "Yo {name}, how's your"
type textarea "Yo {name}, how's your d"
type textarea "Yo {name}, how's your da"
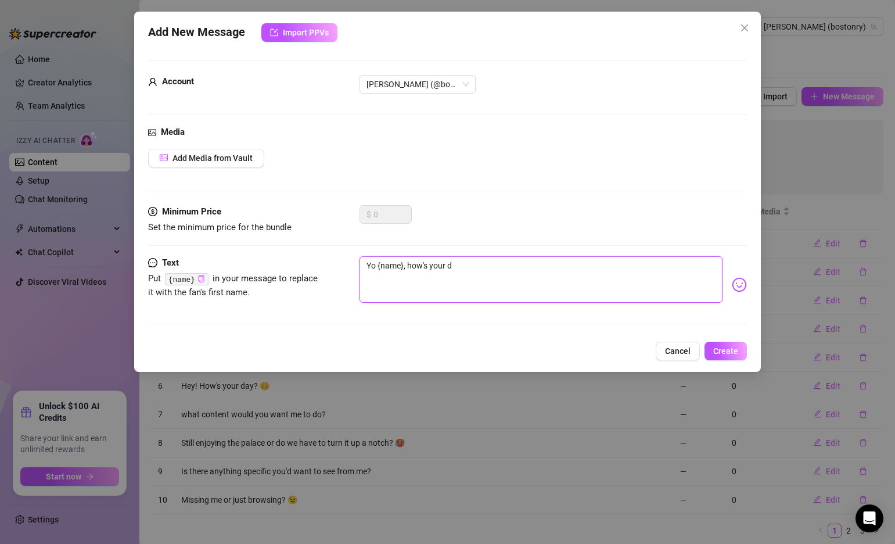
type textarea "Yo {name}, how's your da"
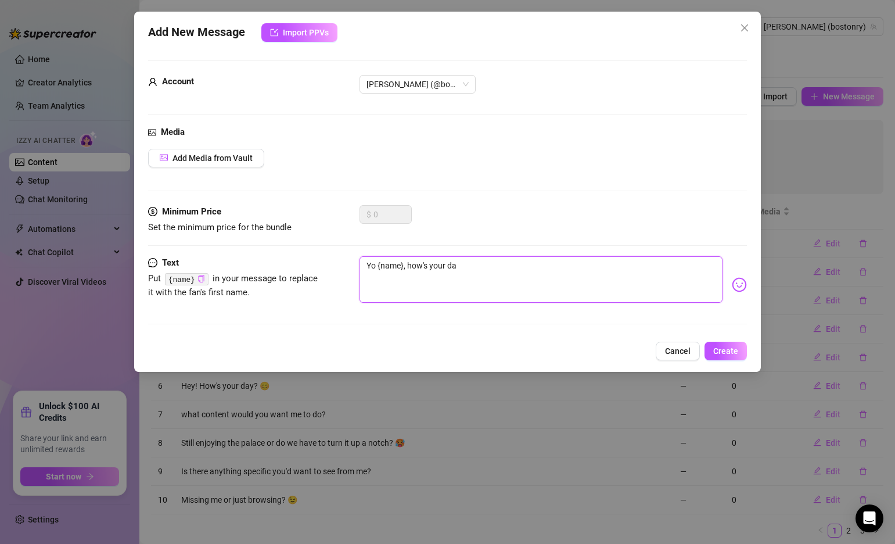
type textarea "Yo {name}, how's your day"
type textarea "Yo {name}, how's your day b"
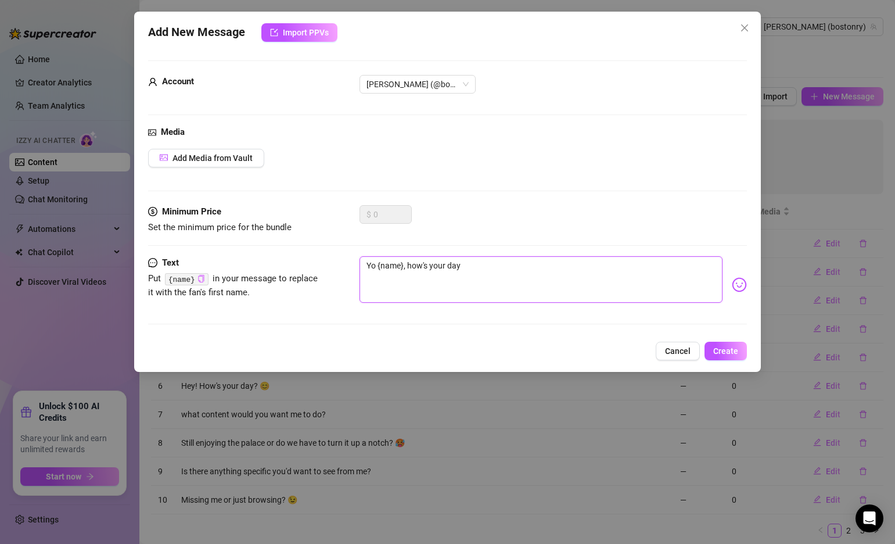
type textarea "Yo {name}, how's your day b"
type textarea "Yo {name}, how's your day be"
type textarea "Yo {name}, how's your day bee"
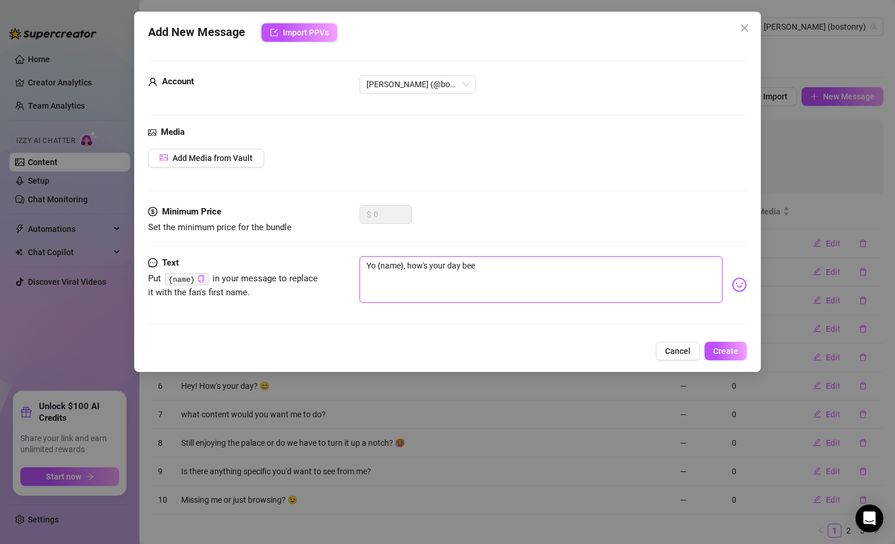
type textarea "Yo {name}, how's your day been"
type textarea "Yo {name}, how's your day been?"
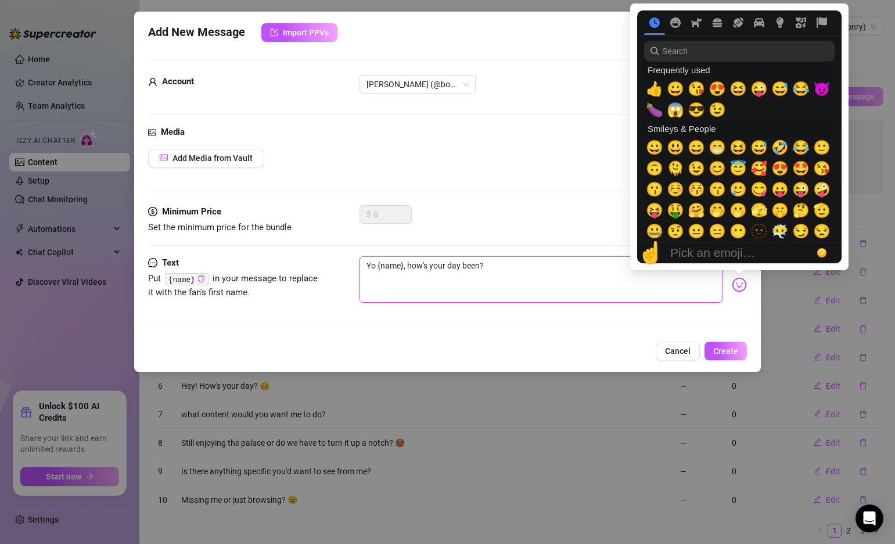
type textarea "Yo {name}, how's your day been?"
click at [738, 278] on img at bounding box center [739, 284] width 15 height 15
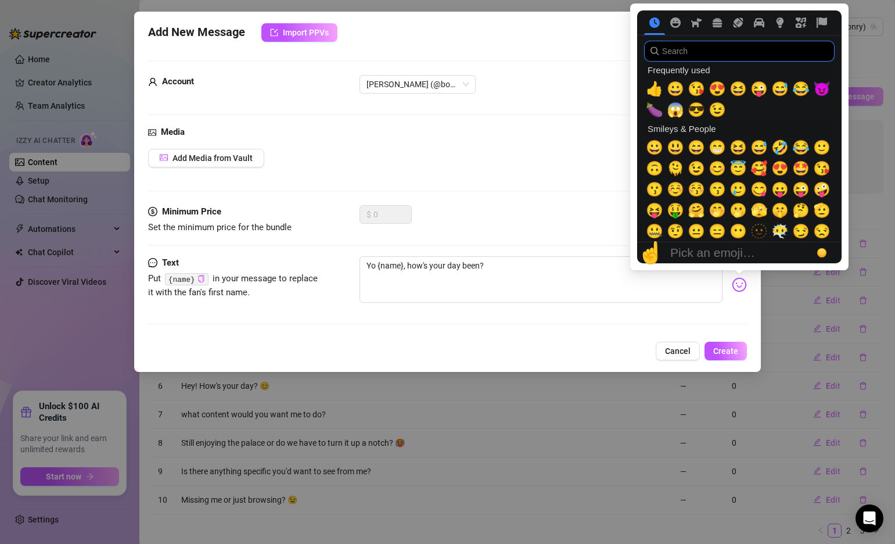
click at [695, 51] on input "search" at bounding box center [739, 51] width 191 height 21
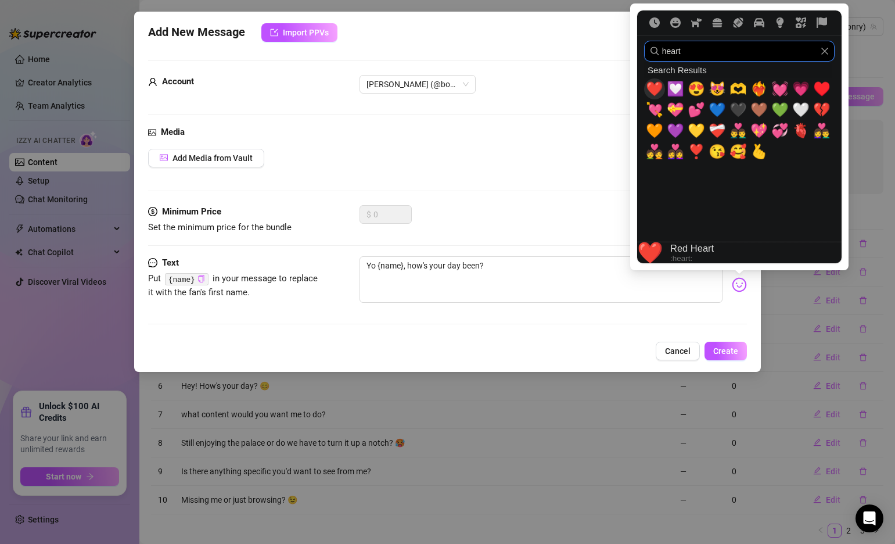
type input "heart"
click at [656, 88] on span "❤️" at bounding box center [654, 89] width 17 height 16
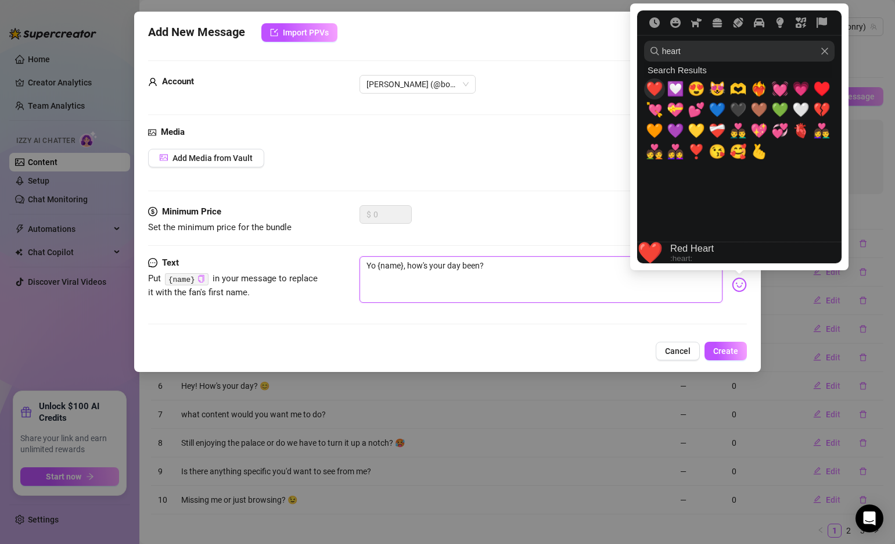
type textarea "Yo {name}, how's your day been? ❤️"
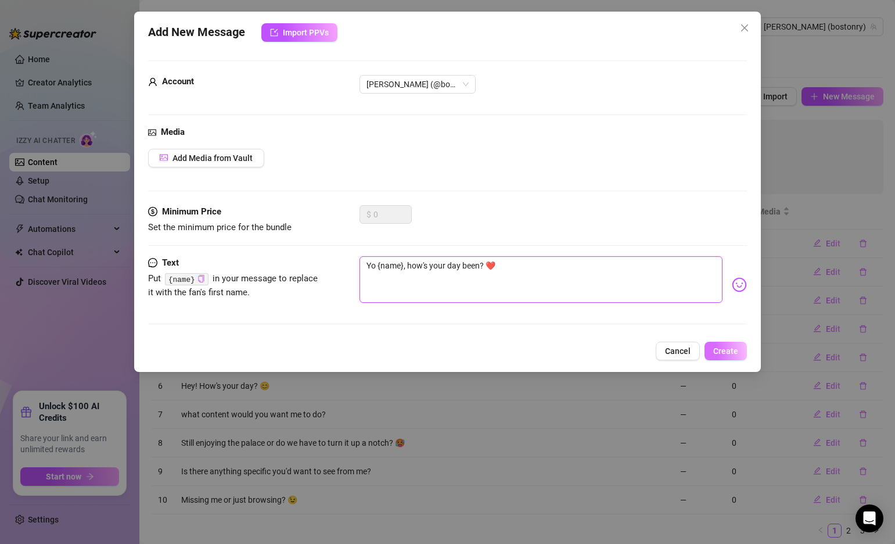
type textarea "Yo {name}, how's your day been? ❤️"
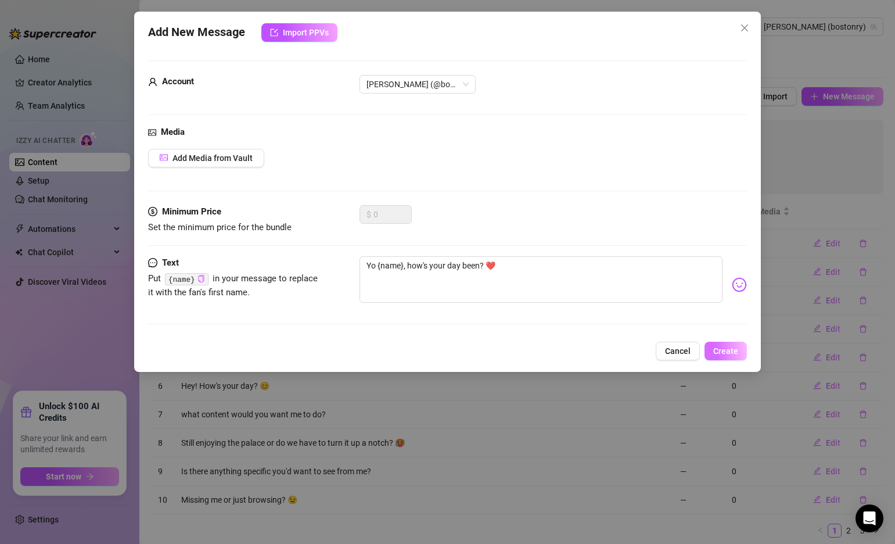
click at [725, 349] on span "Create" at bounding box center [725, 350] width 25 height 9
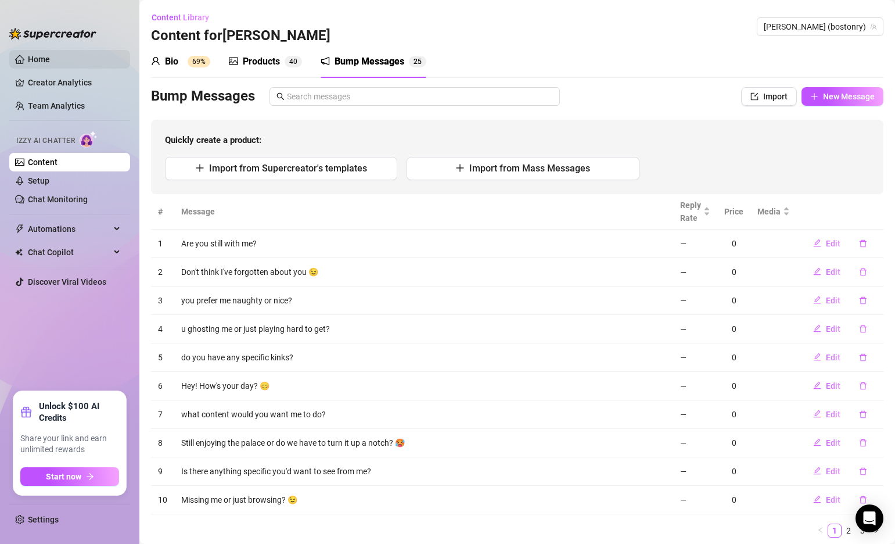
click at [45, 55] on link "Home" at bounding box center [39, 59] width 22 height 9
